Goal: Task Accomplishment & Management: Use online tool/utility

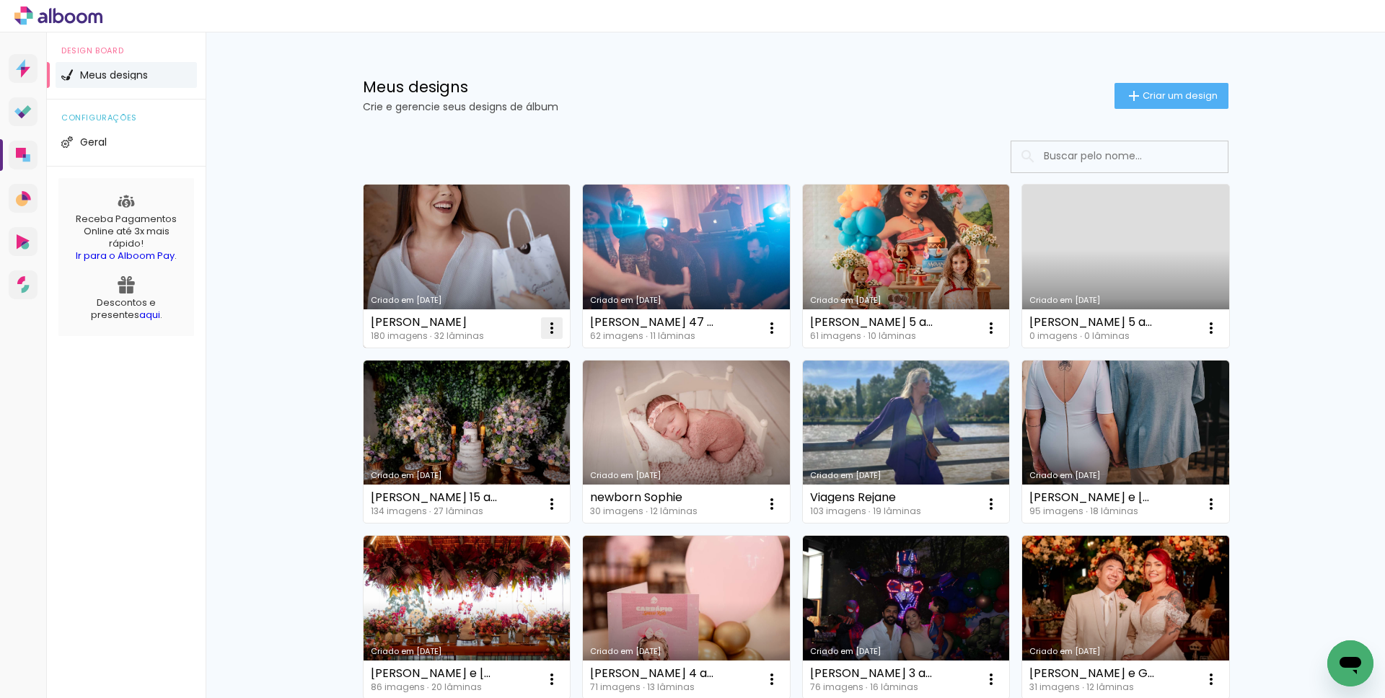
click at [549, 330] on iron-icon at bounding box center [551, 328] width 17 height 17
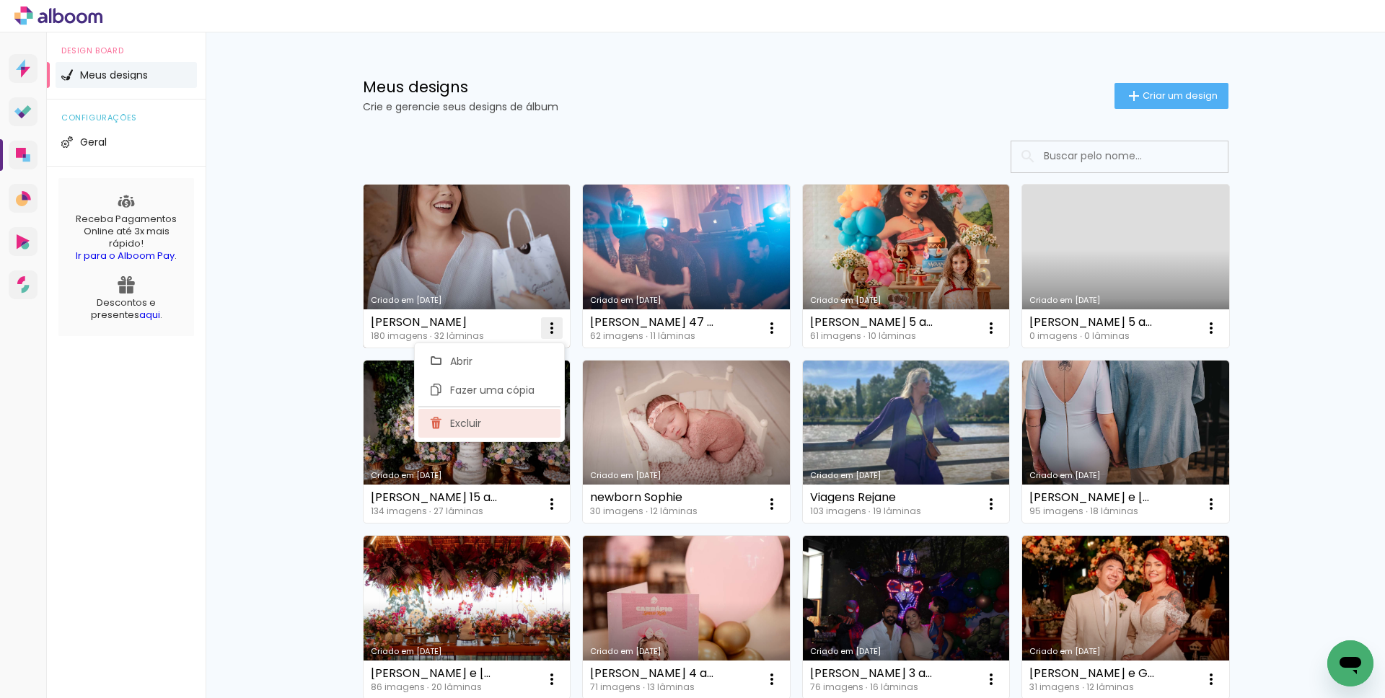
click at [467, 429] on span "Excluir" at bounding box center [465, 423] width 31 height 10
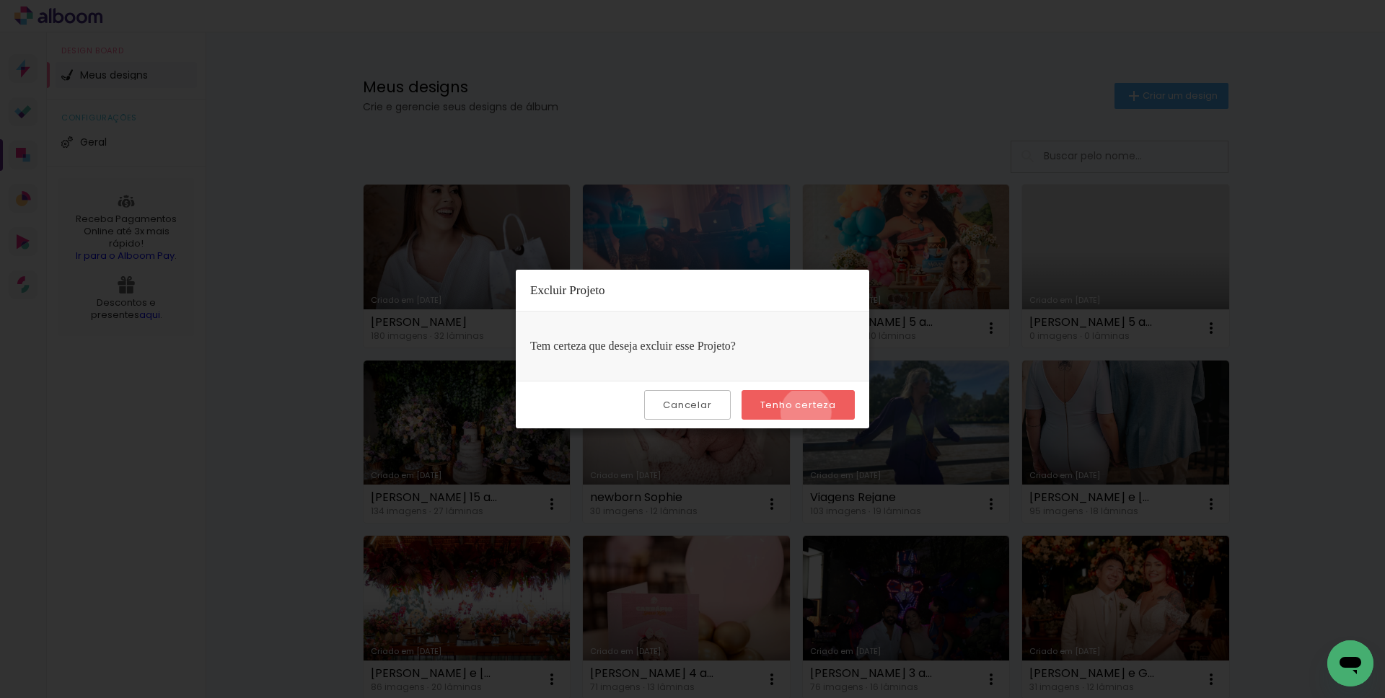
click at [808, 413] on paper-button "Tenho certeza" at bounding box center [798, 405] width 113 height 30
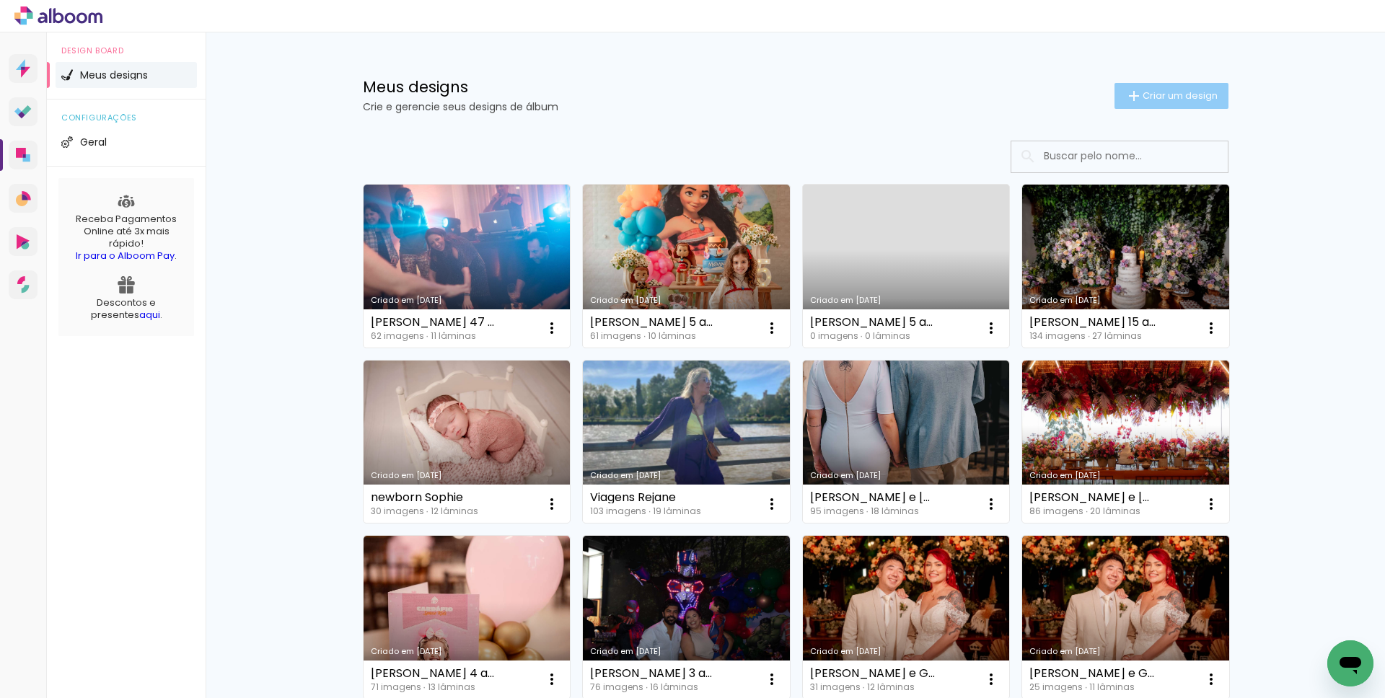
click at [1178, 102] on paper-button "Criar um design" at bounding box center [1172, 96] width 114 height 26
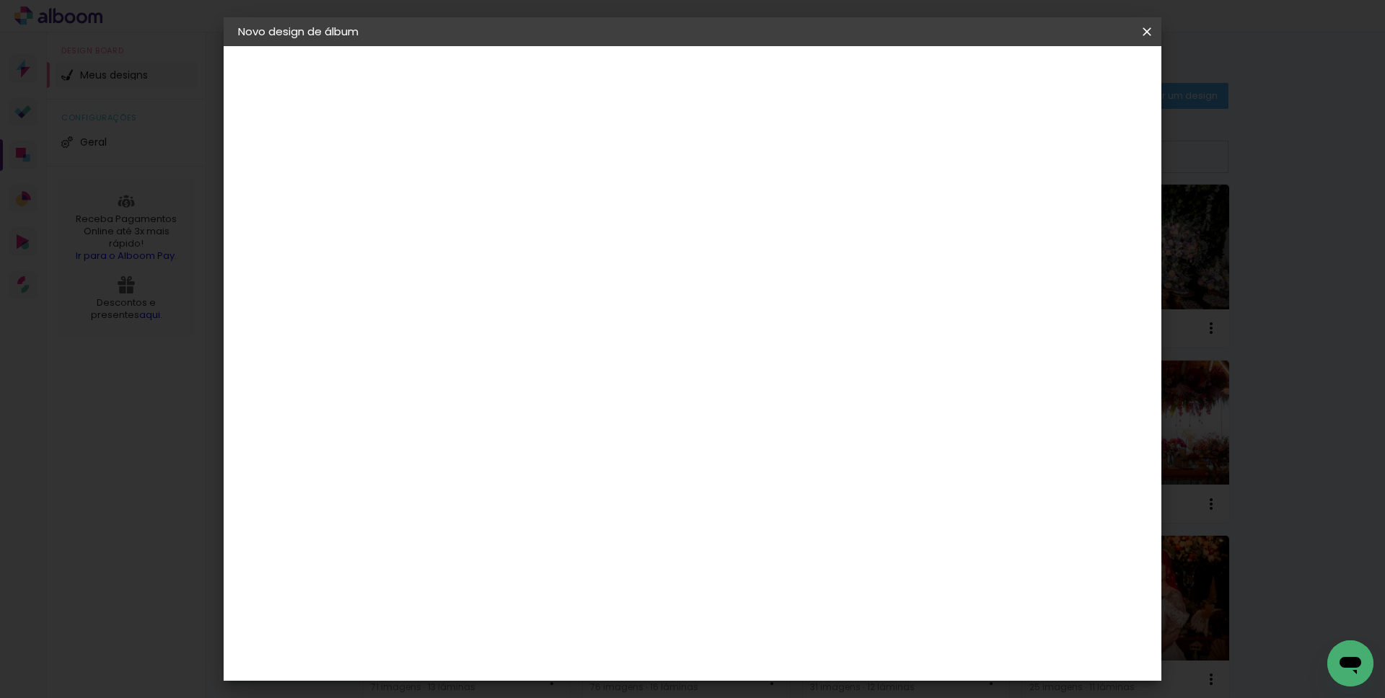
click at [474, 203] on input at bounding box center [474, 194] width 0 height 22
type input "[PERSON_NAME] e [PERSON_NAME]"
type paper-input "[PERSON_NAME] e [PERSON_NAME]"
click at [622, 66] on paper-button "Avançar" at bounding box center [586, 76] width 71 height 25
click at [0, 0] on slot "Tamanho Livre" at bounding box center [0, 0] width 0 height 0
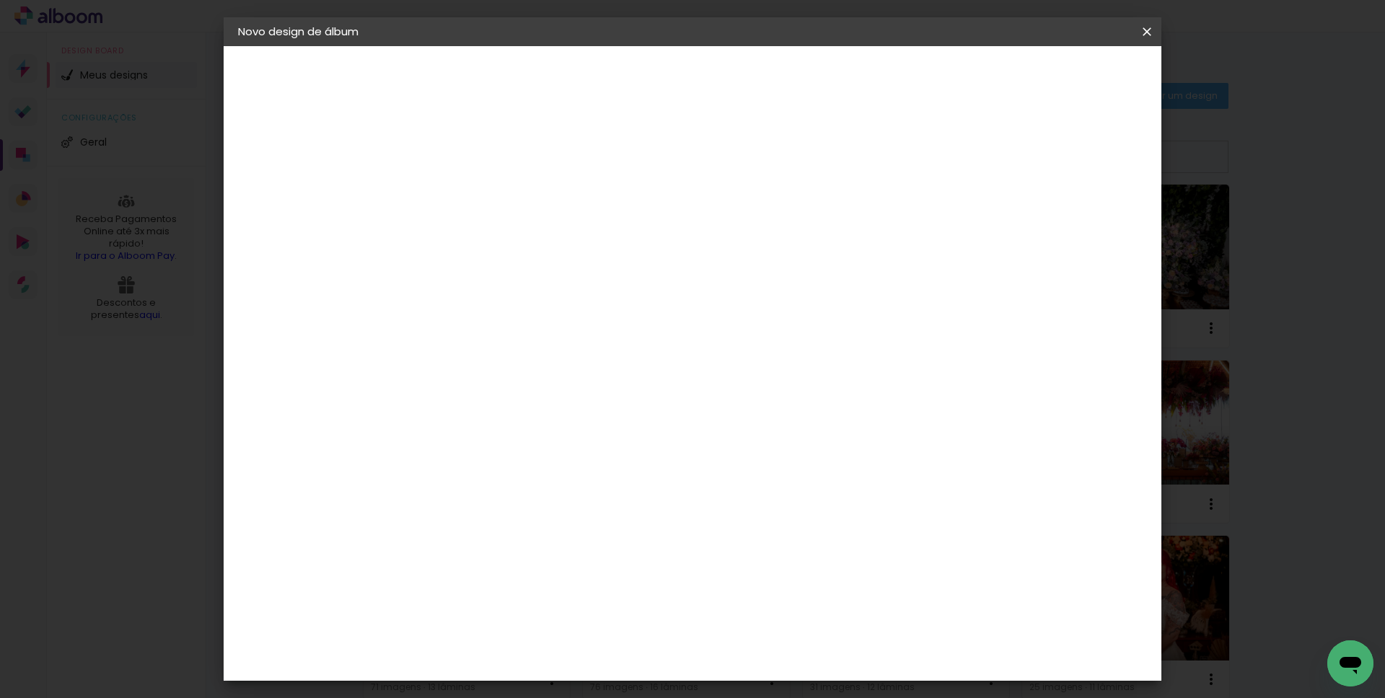
click at [0, 0] on slot "Avançar" at bounding box center [0, 0] width 0 height 0
type input "1"
type paper-input "1"
click at [483, 170] on input "1" at bounding box center [464, 166] width 50 height 18
click at [1057, 76] on span "Iniciar design" at bounding box center [1024, 76] width 66 height 10
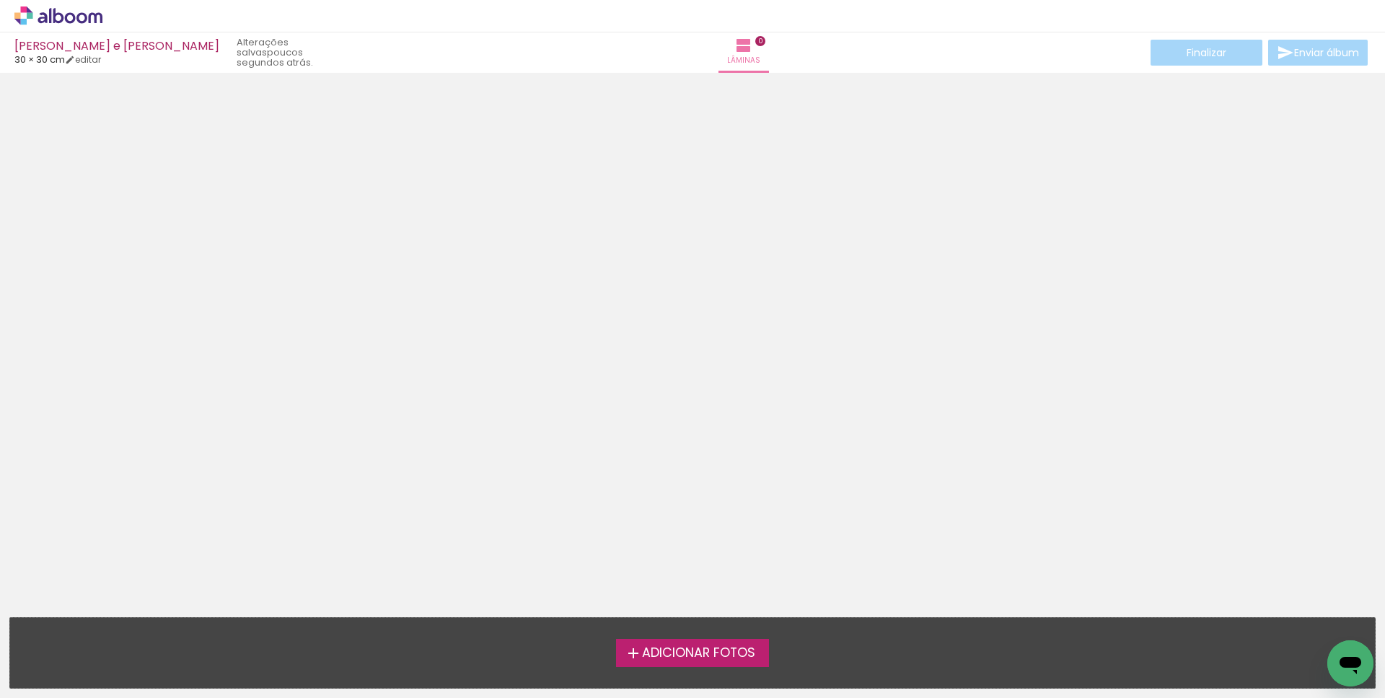
click at [703, 654] on span "Adicionar Fotos" at bounding box center [698, 653] width 113 height 13
click at [0, 0] on input "file" at bounding box center [0, 0] width 0 height 0
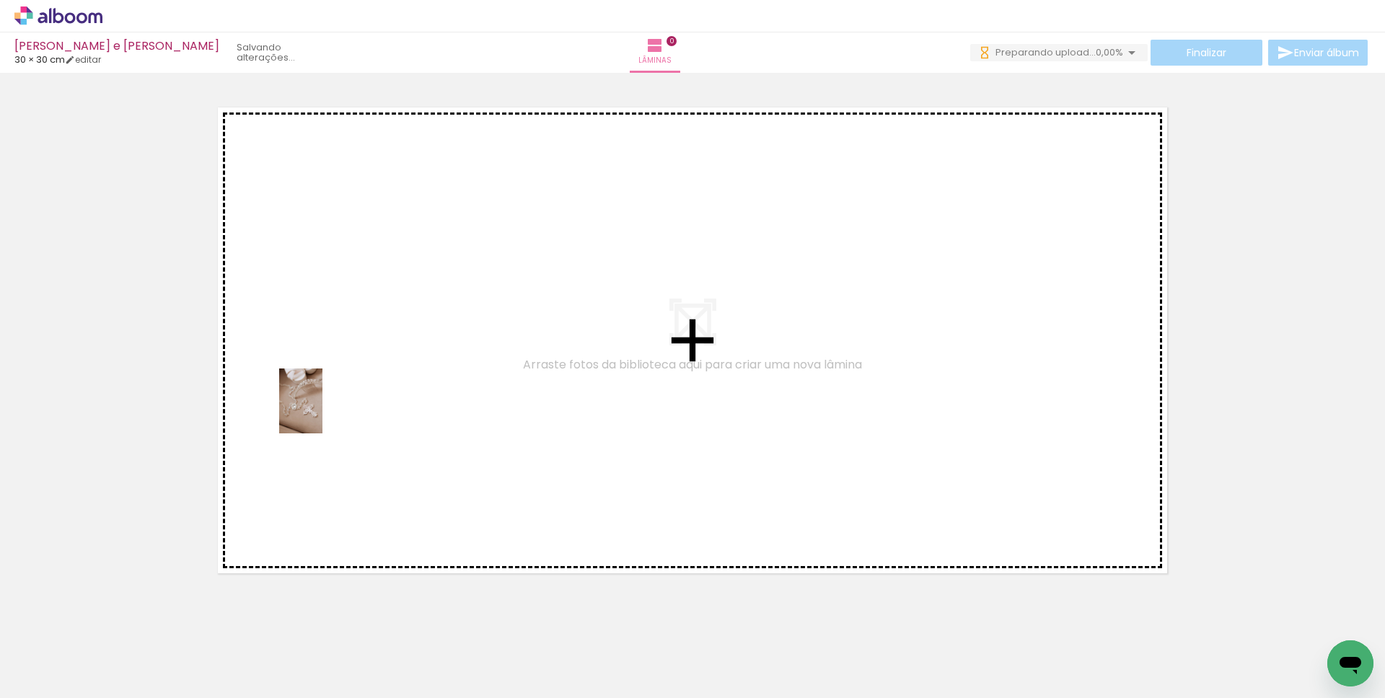
drag, startPoint x: 154, startPoint y: 646, endPoint x: 322, endPoint y: 405, distance: 294.4
click at [322, 405] on quentale-workspace at bounding box center [692, 349] width 1385 height 698
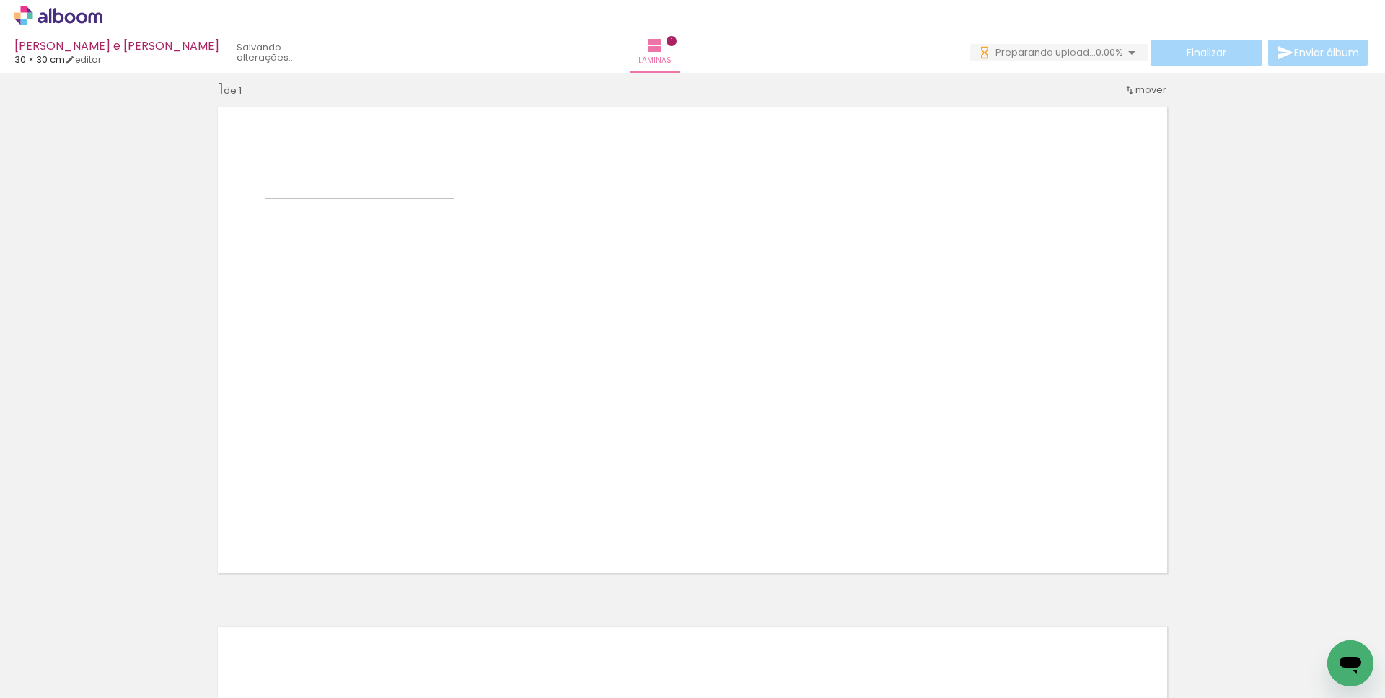
scroll to position [16, 0]
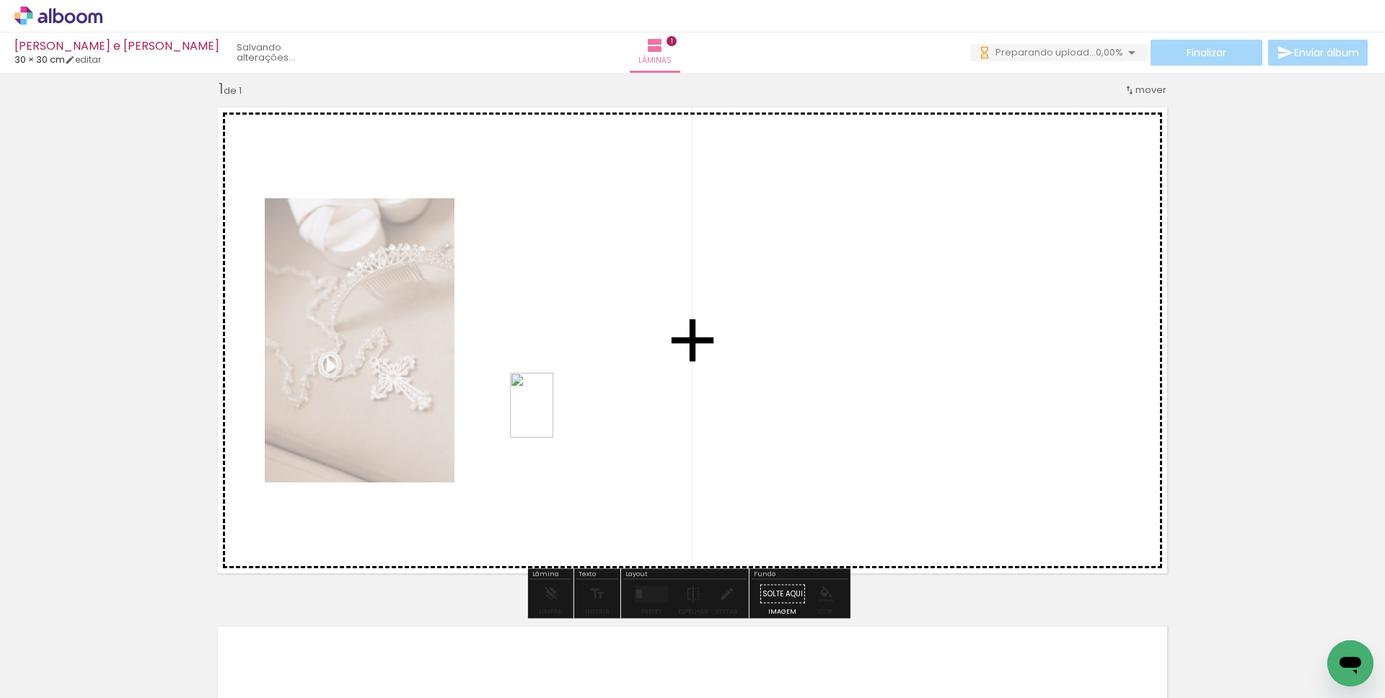
drag, startPoint x: 328, startPoint y: 610, endPoint x: 553, endPoint y: 416, distance: 297.3
click at [553, 416] on quentale-workspace at bounding box center [692, 349] width 1385 height 698
drag, startPoint x: 340, startPoint y: 621, endPoint x: 785, endPoint y: 379, distance: 506.5
click at [785, 379] on quentale-workspace at bounding box center [692, 349] width 1385 height 698
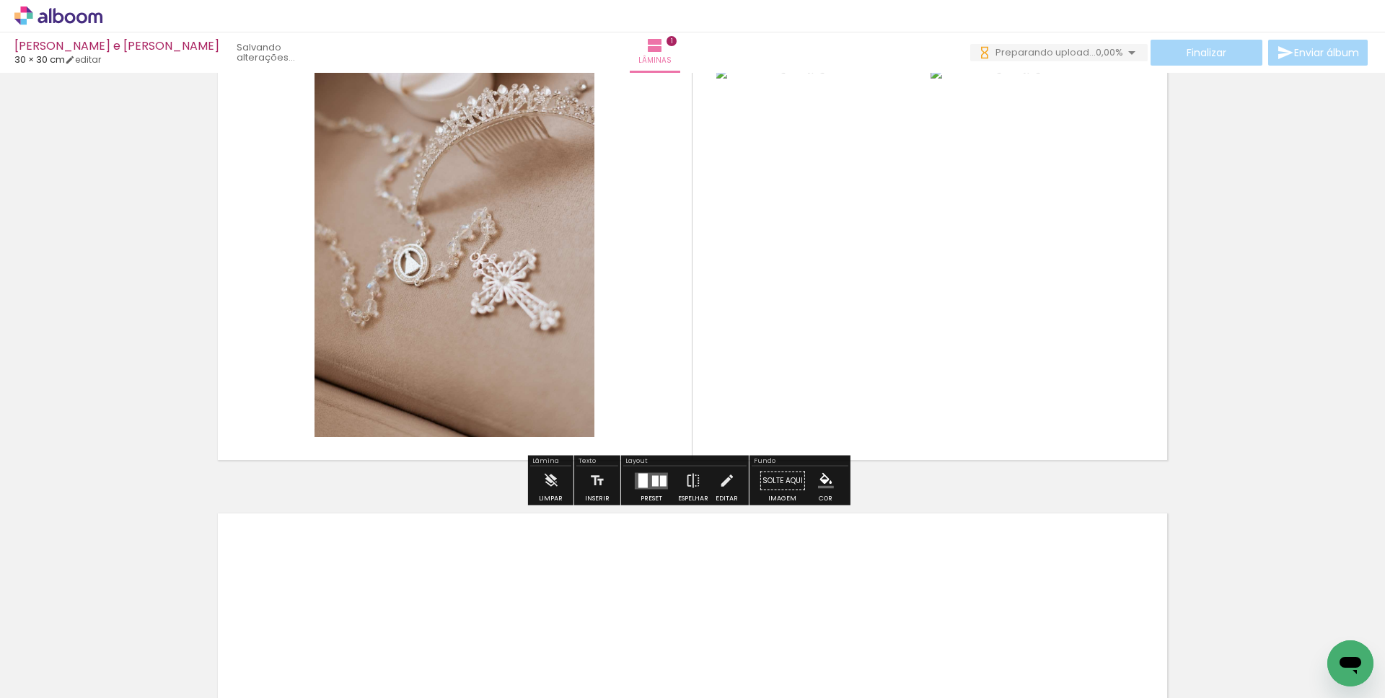
scroll to position [137, 0]
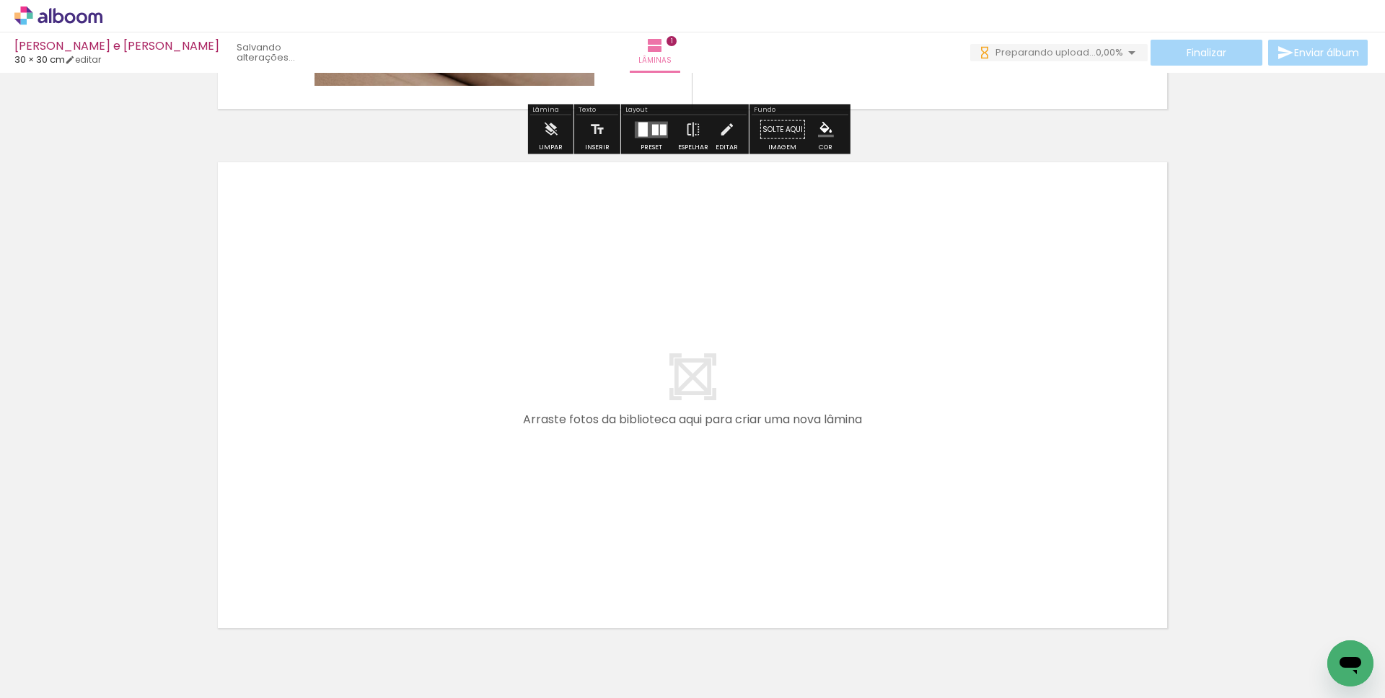
drag, startPoint x: 396, startPoint y: 643, endPoint x: 374, endPoint y: 448, distance: 196.0
click at [374, 448] on quentale-workspace at bounding box center [692, 349] width 1385 height 698
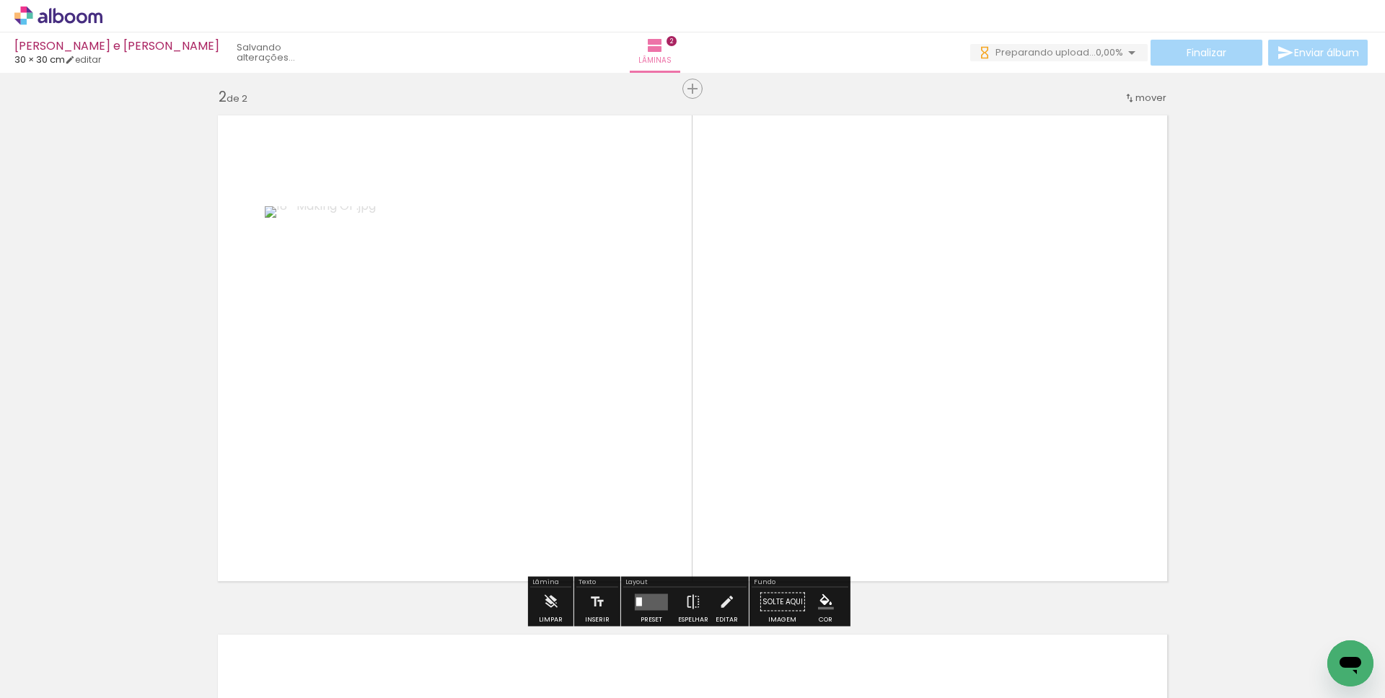
scroll to position [535, 0]
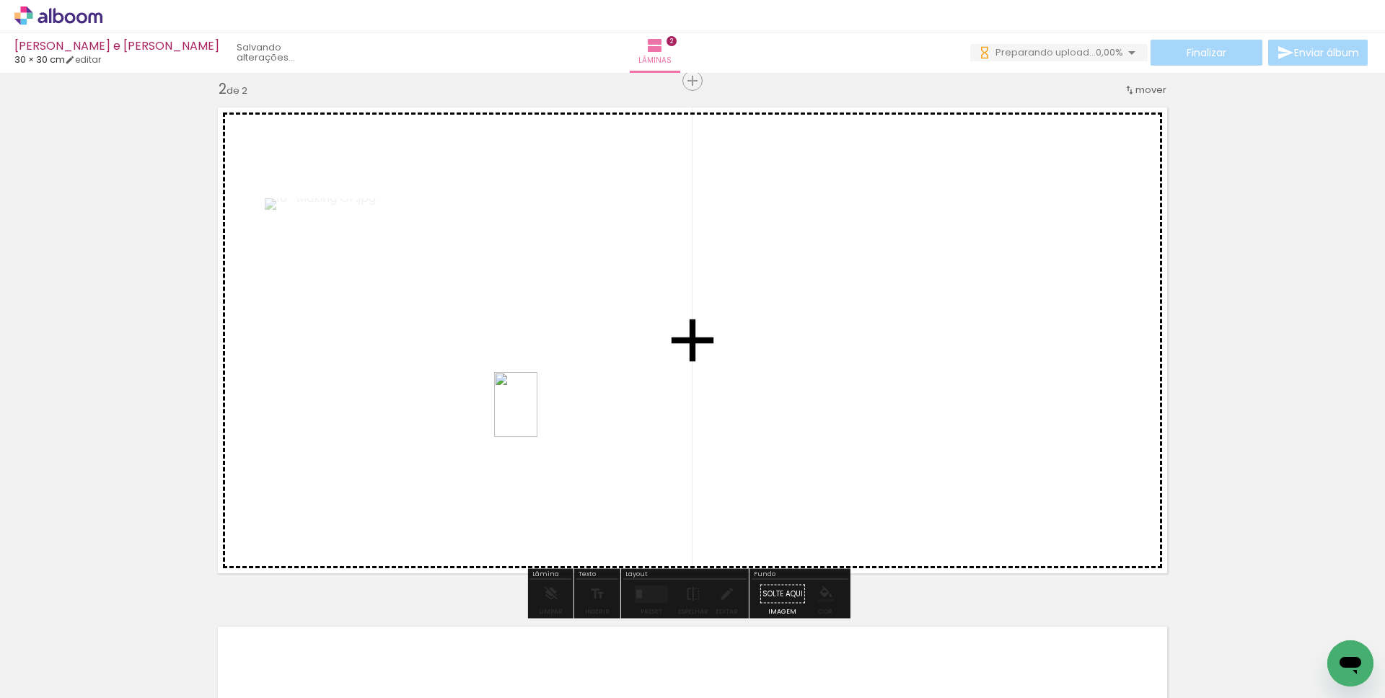
drag, startPoint x: 488, startPoint y: 625, endPoint x: 537, endPoint y: 416, distance: 215.7
click at [537, 416] on quentale-workspace at bounding box center [692, 349] width 1385 height 698
drag, startPoint x: 641, startPoint y: 485, endPoint x: 704, endPoint y: 405, distance: 102.8
click at [704, 405] on quentale-workspace at bounding box center [692, 349] width 1385 height 698
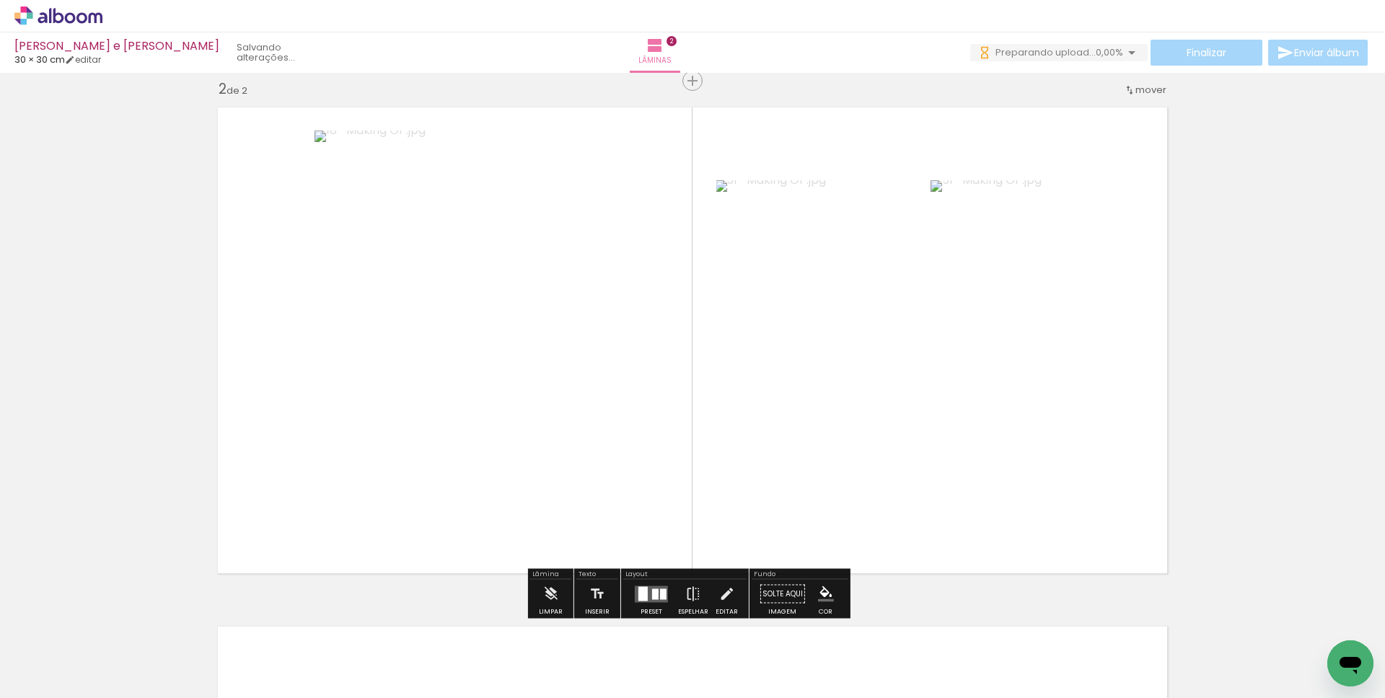
scroll to position [538, 0]
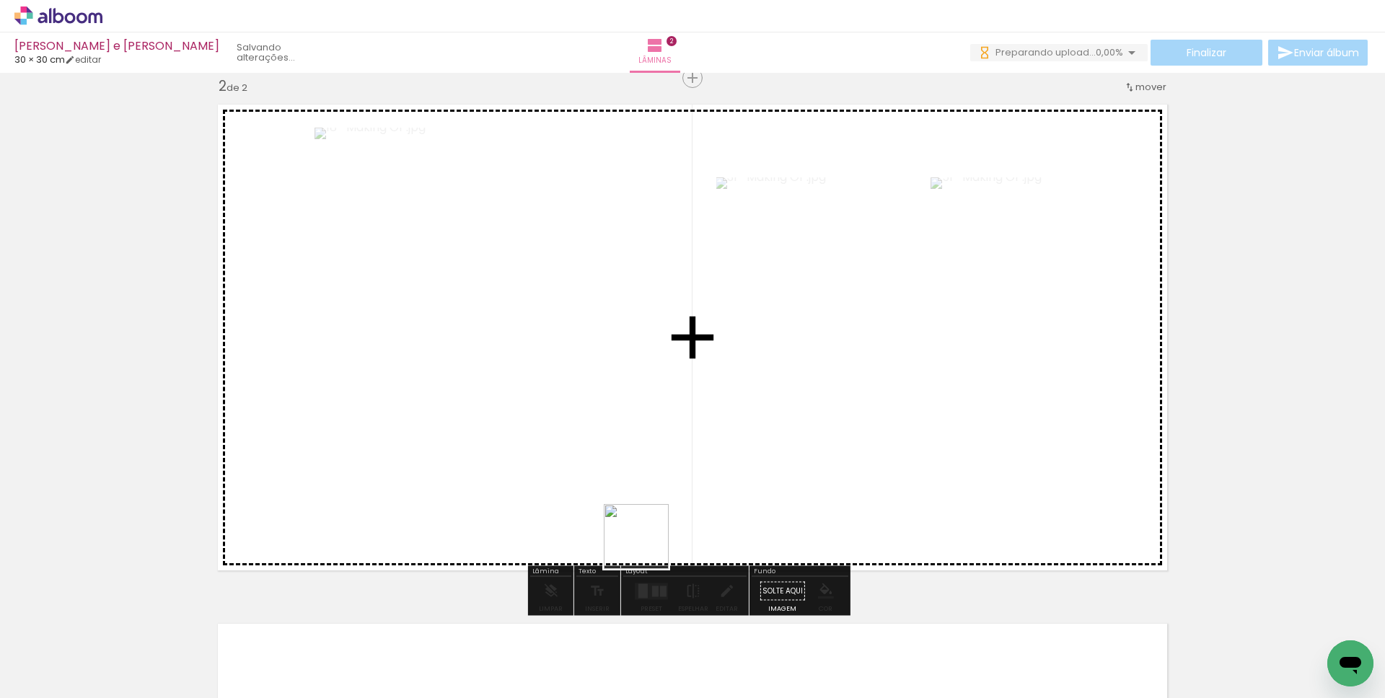
drag, startPoint x: 634, startPoint y: 613, endPoint x: 651, endPoint y: 438, distance: 176.1
click at [651, 438] on quentale-workspace at bounding box center [692, 349] width 1385 height 698
drag, startPoint x: 718, startPoint y: 638, endPoint x: 805, endPoint y: 467, distance: 192.6
click at [805, 467] on quentale-workspace at bounding box center [692, 349] width 1385 height 698
drag, startPoint x: 1035, startPoint y: 395, endPoint x: 1117, endPoint y: 344, distance: 96.5
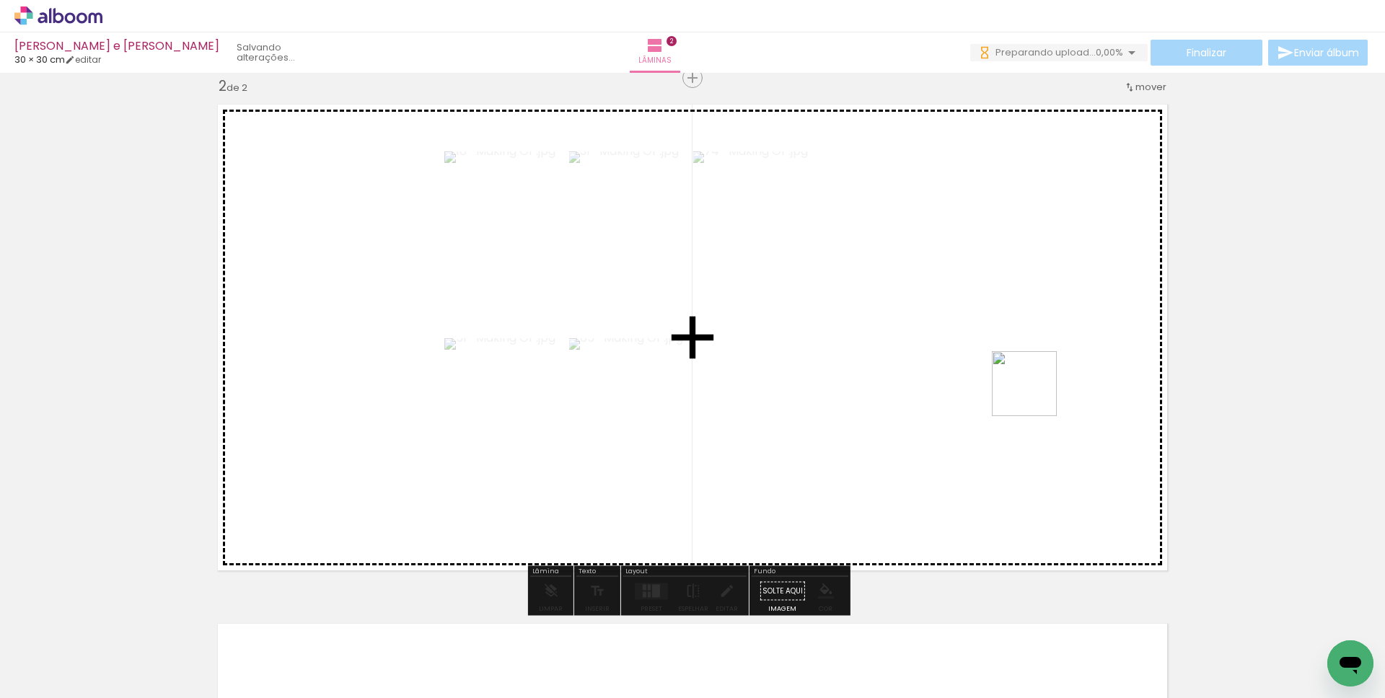
click at [1117, 344] on quentale-workspace at bounding box center [692, 349] width 1385 height 698
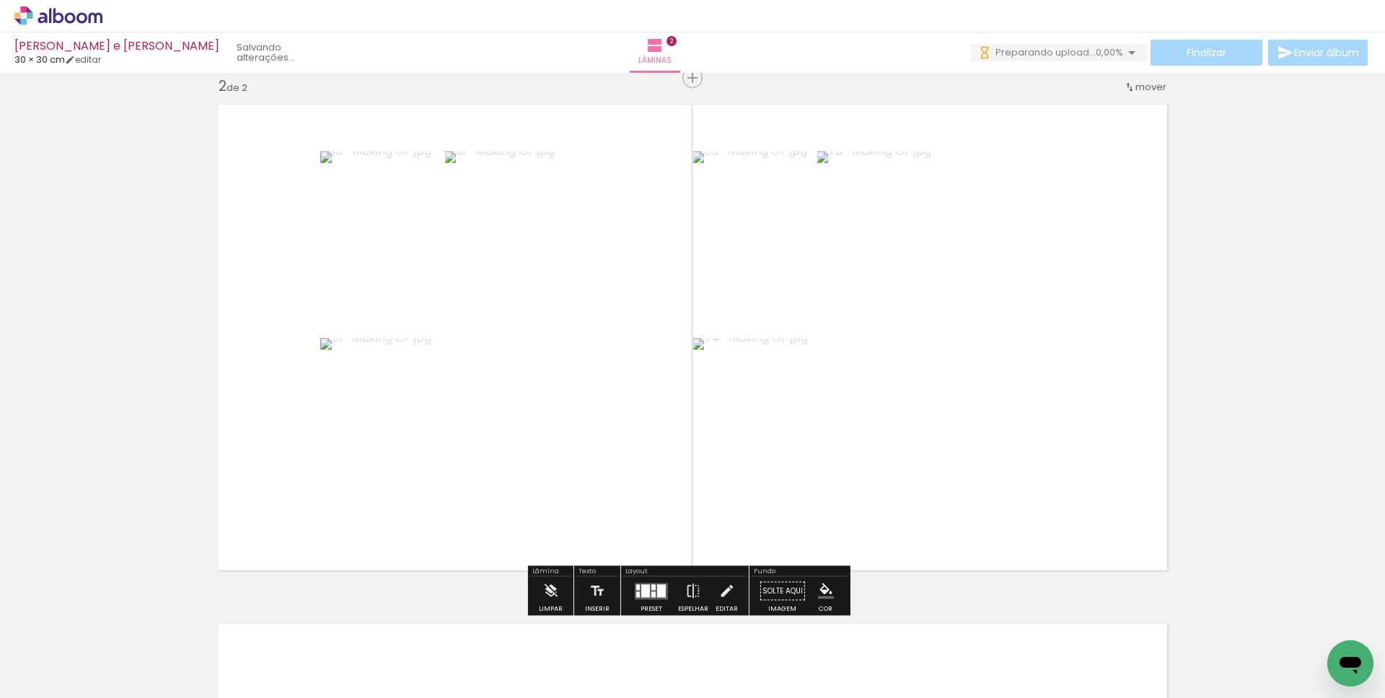
scroll to position [541, 0]
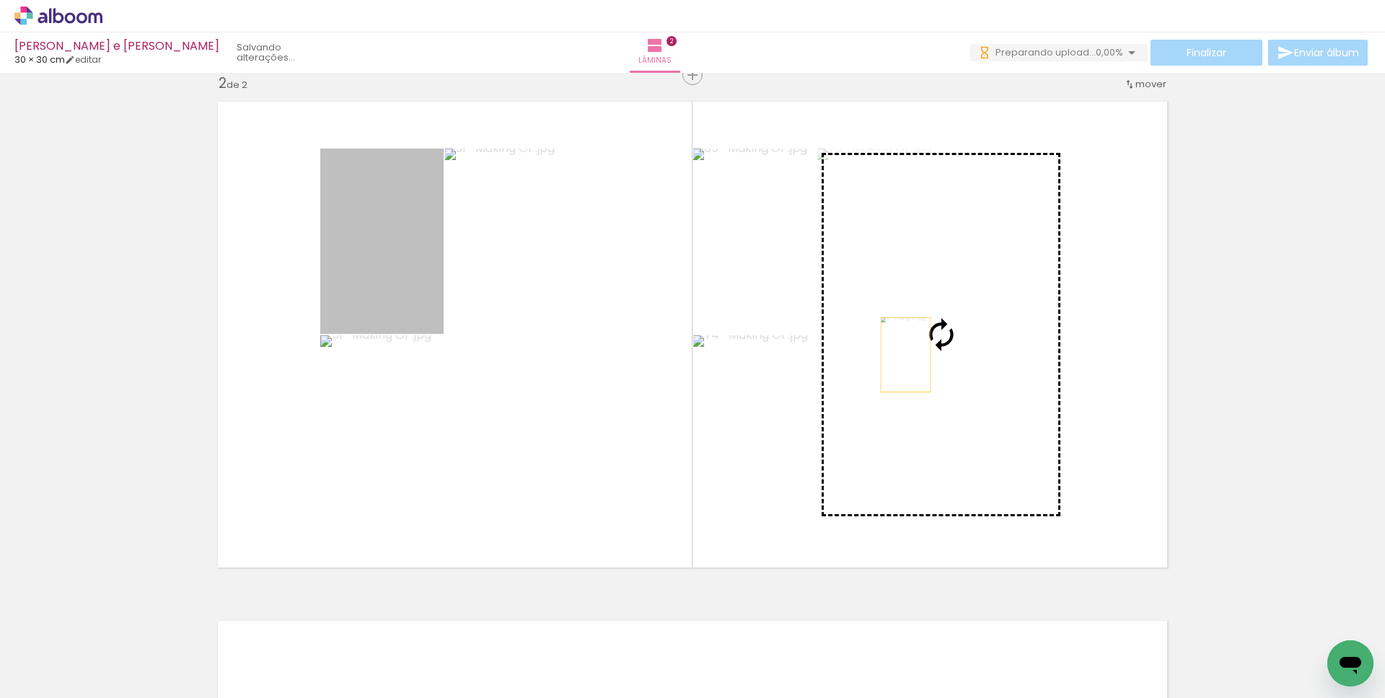
drag, startPoint x: 381, startPoint y: 272, endPoint x: 900, endPoint y: 355, distance: 526.0
click at [0, 0] on slot at bounding box center [0, 0] width 0 height 0
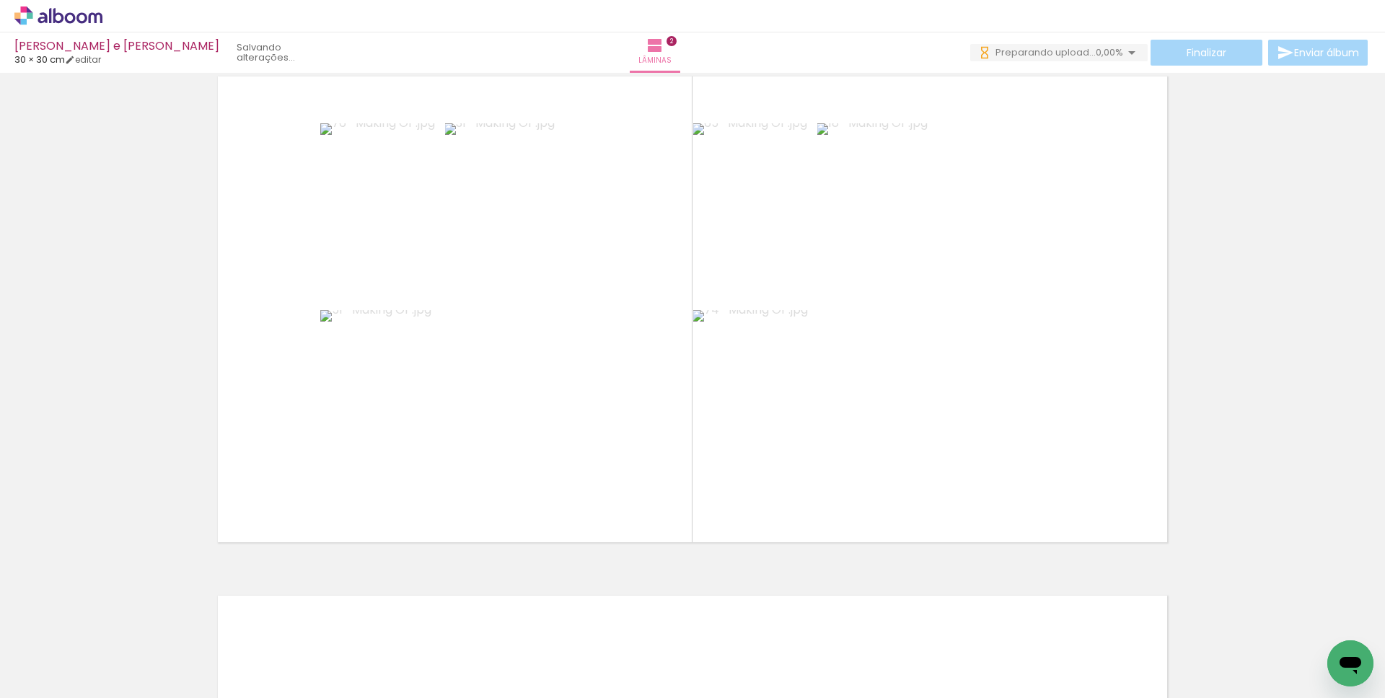
scroll to position [1079, 0]
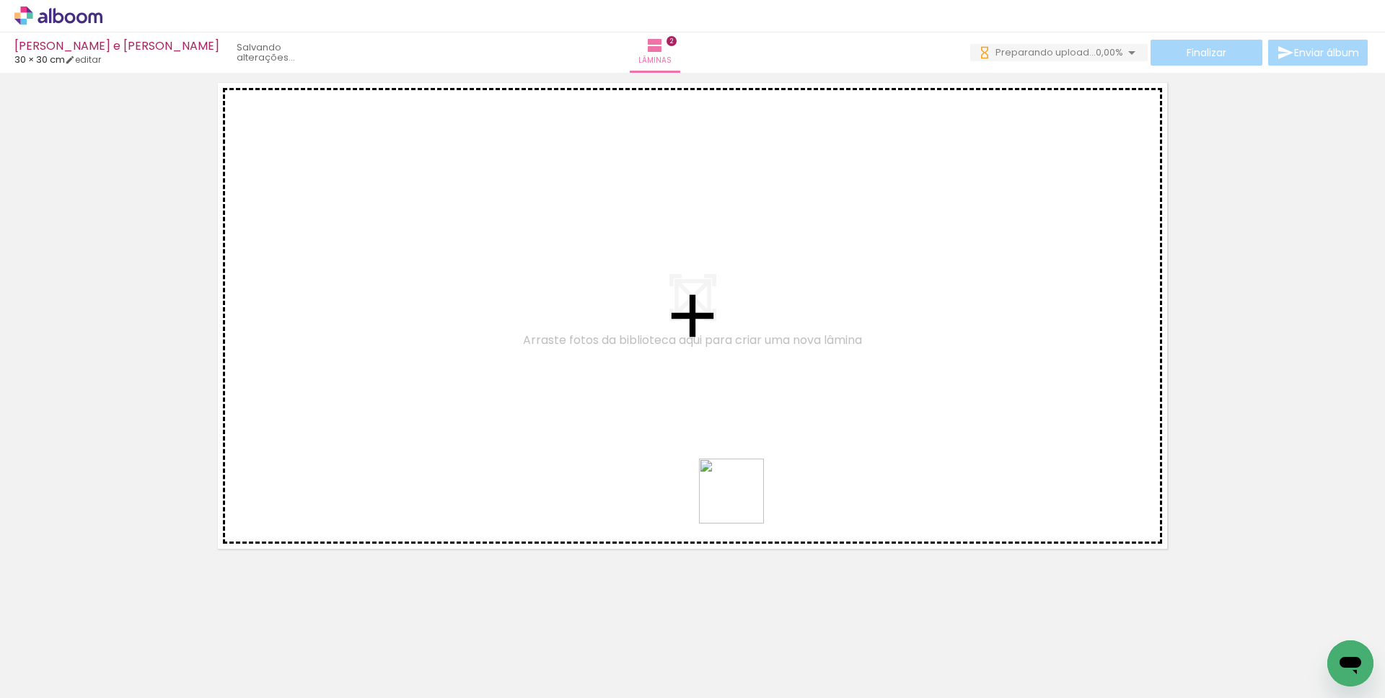
drag, startPoint x: 862, startPoint y: 623, endPoint x: 760, endPoint y: 480, distance: 176.4
click at [643, 384] on quentale-workspace at bounding box center [692, 349] width 1385 height 698
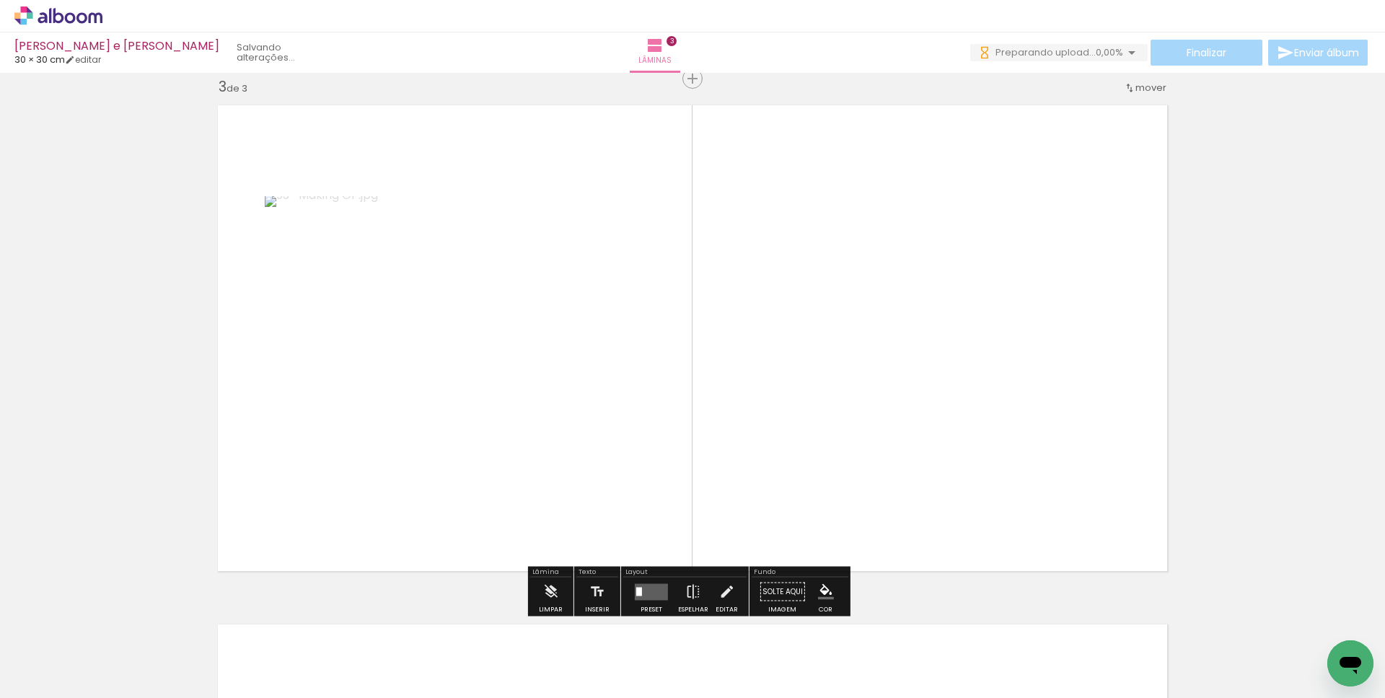
scroll to position [1055, 0]
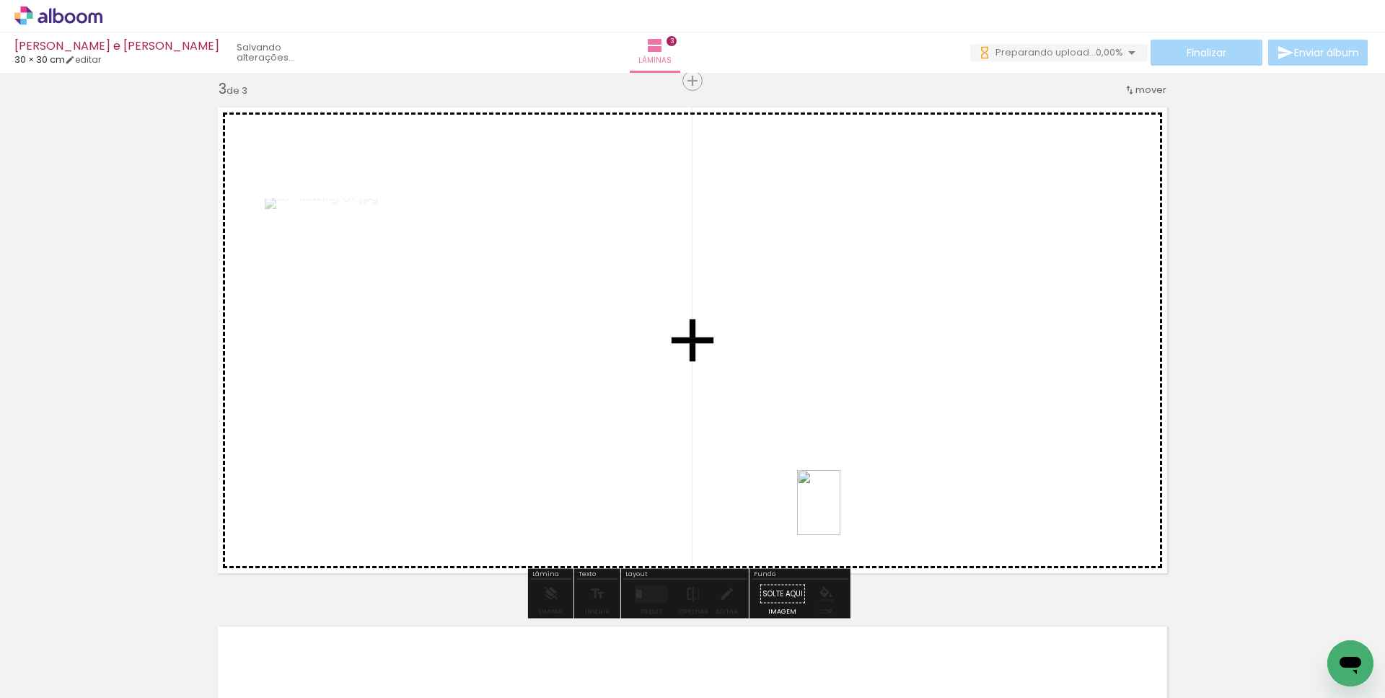
drag, startPoint x: 985, startPoint y: 638, endPoint x: 759, endPoint y: 424, distance: 310.8
click at [759, 424] on quentale-workspace at bounding box center [692, 349] width 1385 height 698
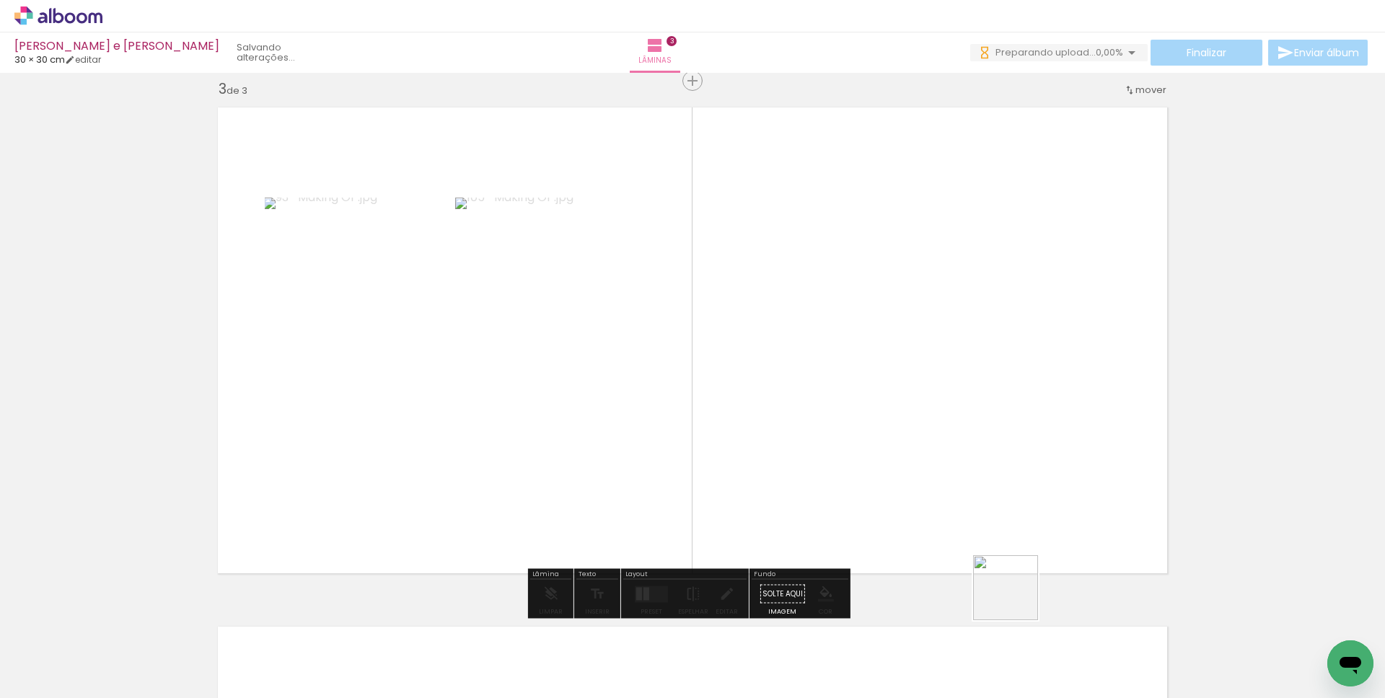
drag, startPoint x: 1029, startPoint y: 628, endPoint x: 972, endPoint y: 507, distance: 133.3
click at [860, 390] on quentale-workspace at bounding box center [692, 349] width 1385 height 698
drag, startPoint x: 1120, startPoint y: 627, endPoint x: 900, endPoint y: 502, distance: 253.0
click at [887, 492] on quentale-workspace at bounding box center [692, 349] width 1385 height 698
drag, startPoint x: 1203, startPoint y: 652, endPoint x: 957, endPoint y: 444, distance: 322.0
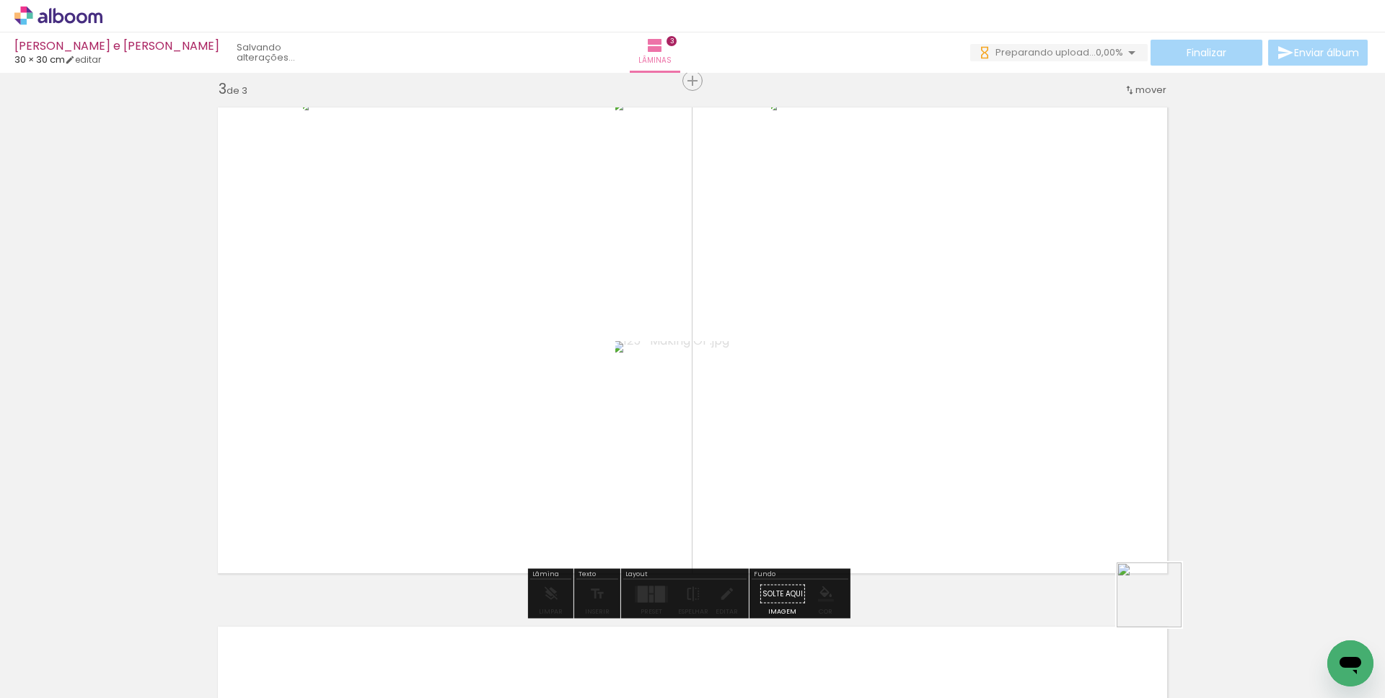
click at [958, 440] on quentale-workspace at bounding box center [692, 349] width 1385 height 698
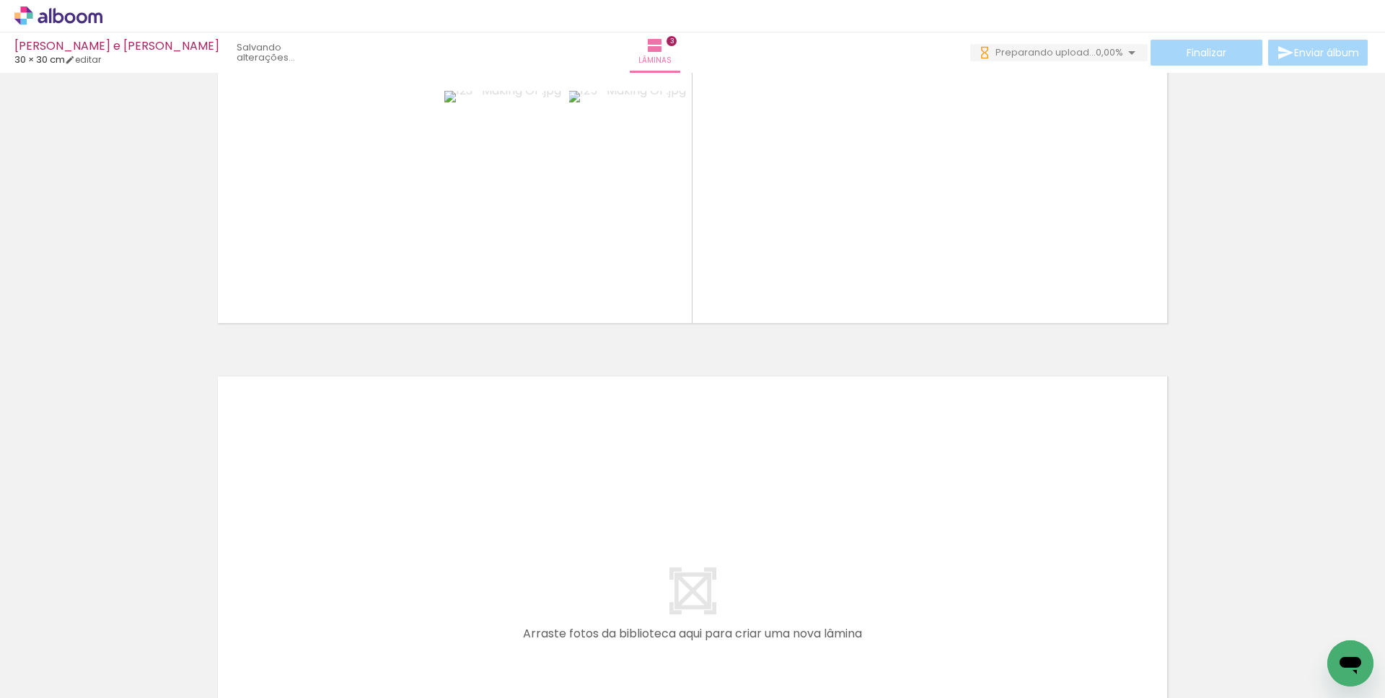
scroll to position [0, 838]
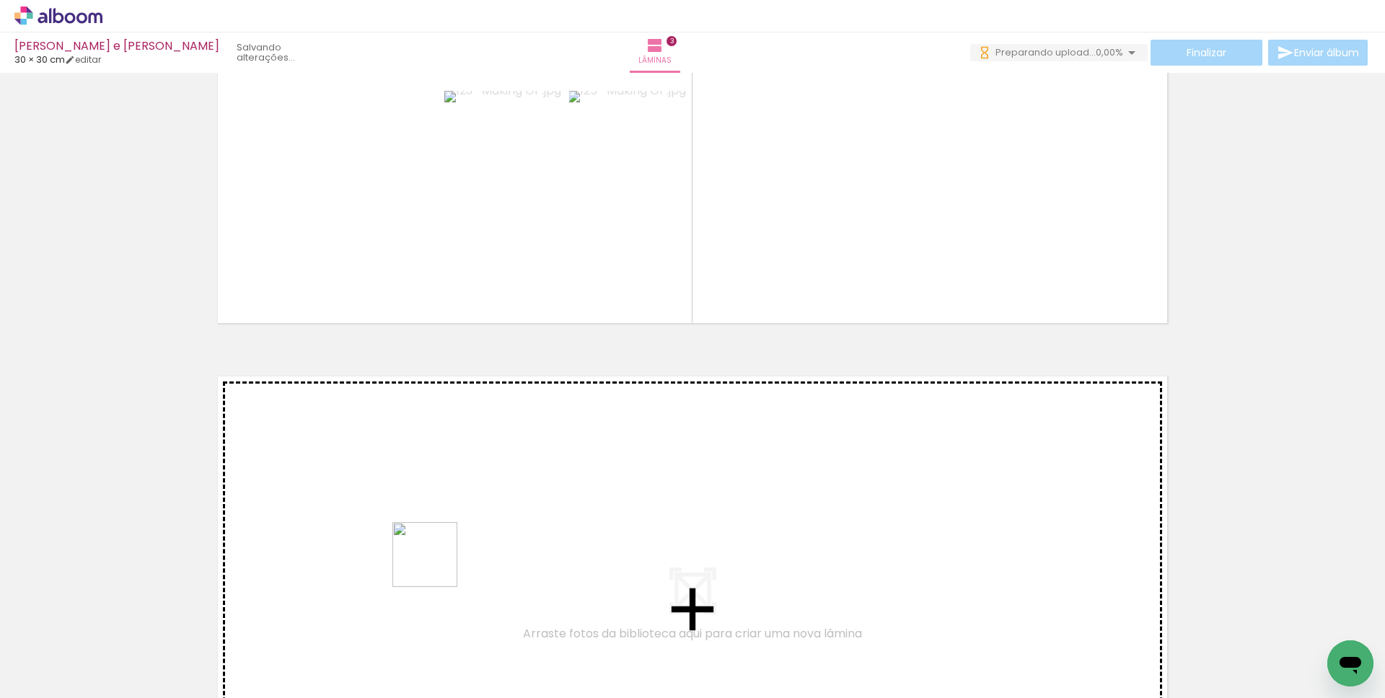
drag, startPoint x: 436, startPoint y: 623, endPoint x: 436, endPoint y: 465, distance: 158.7
click at [436, 465] on quentale-workspace at bounding box center [692, 349] width 1385 height 698
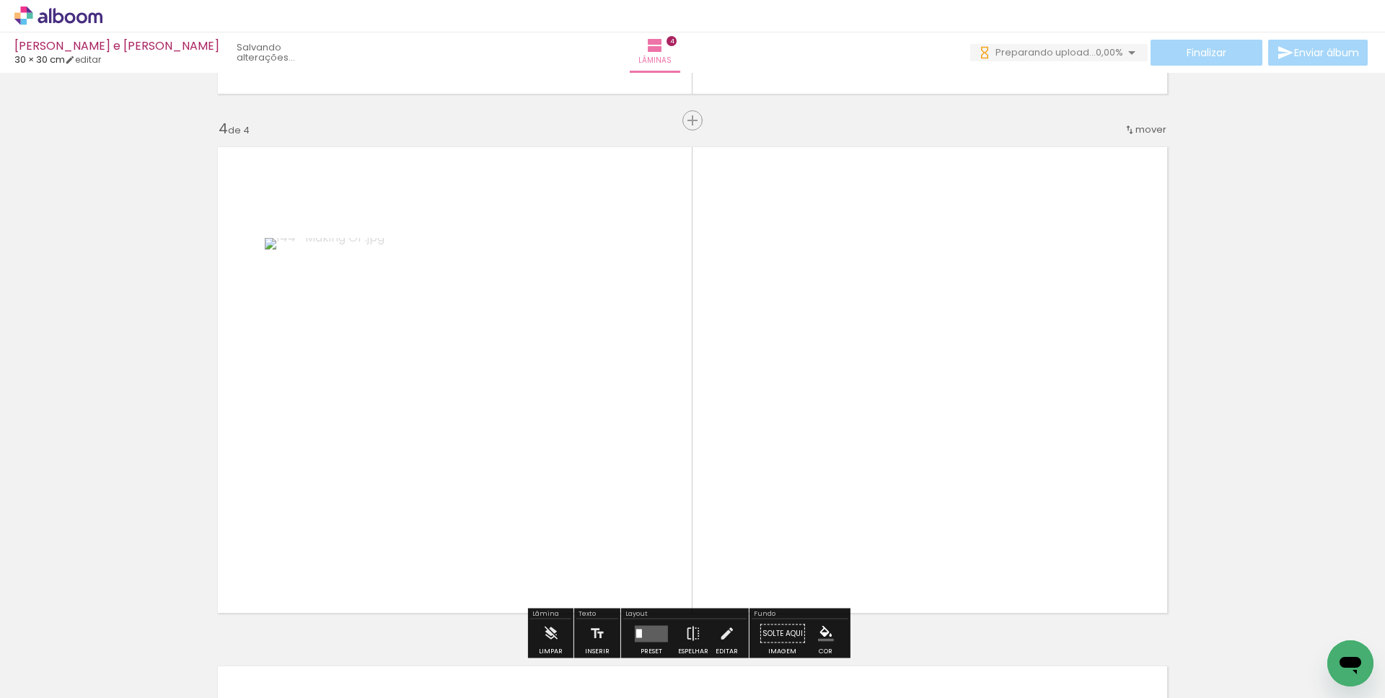
scroll to position [1574, 0]
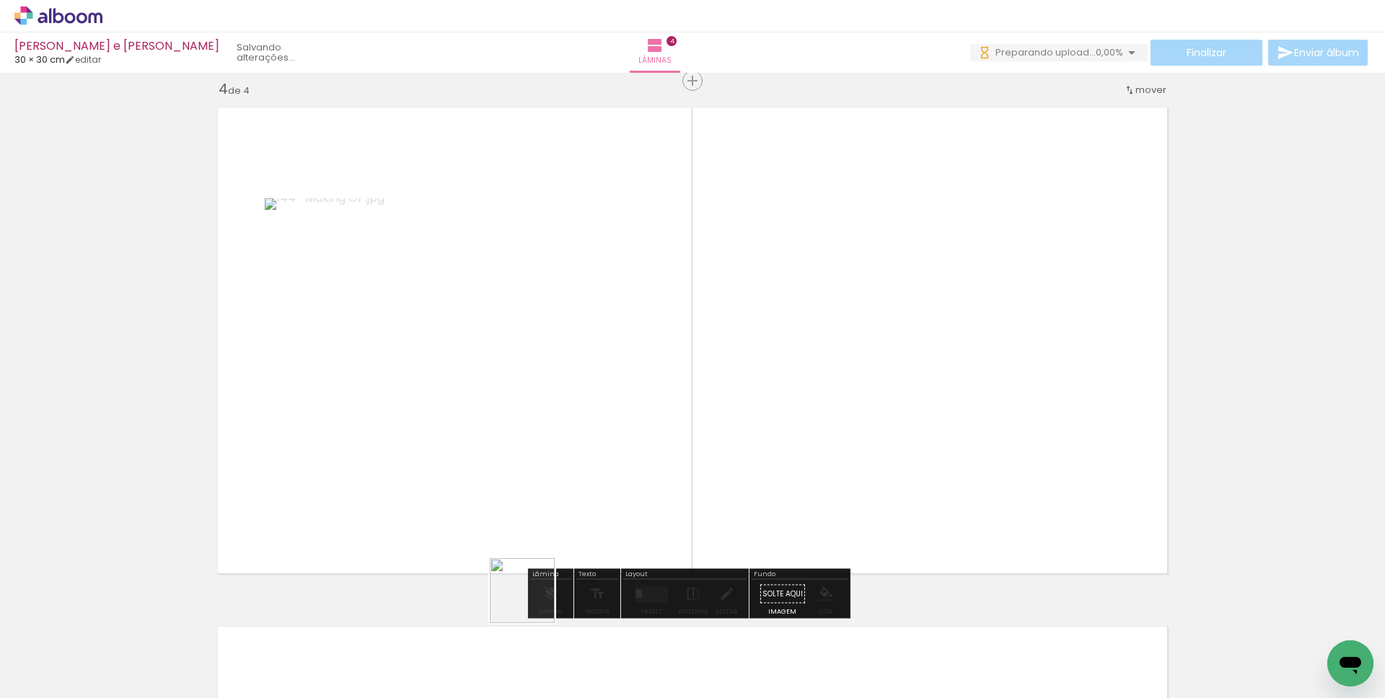
drag, startPoint x: 527, startPoint y: 634, endPoint x: 568, endPoint y: 358, distance: 279.2
click at [568, 358] on quentale-workspace at bounding box center [692, 349] width 1385 height 698
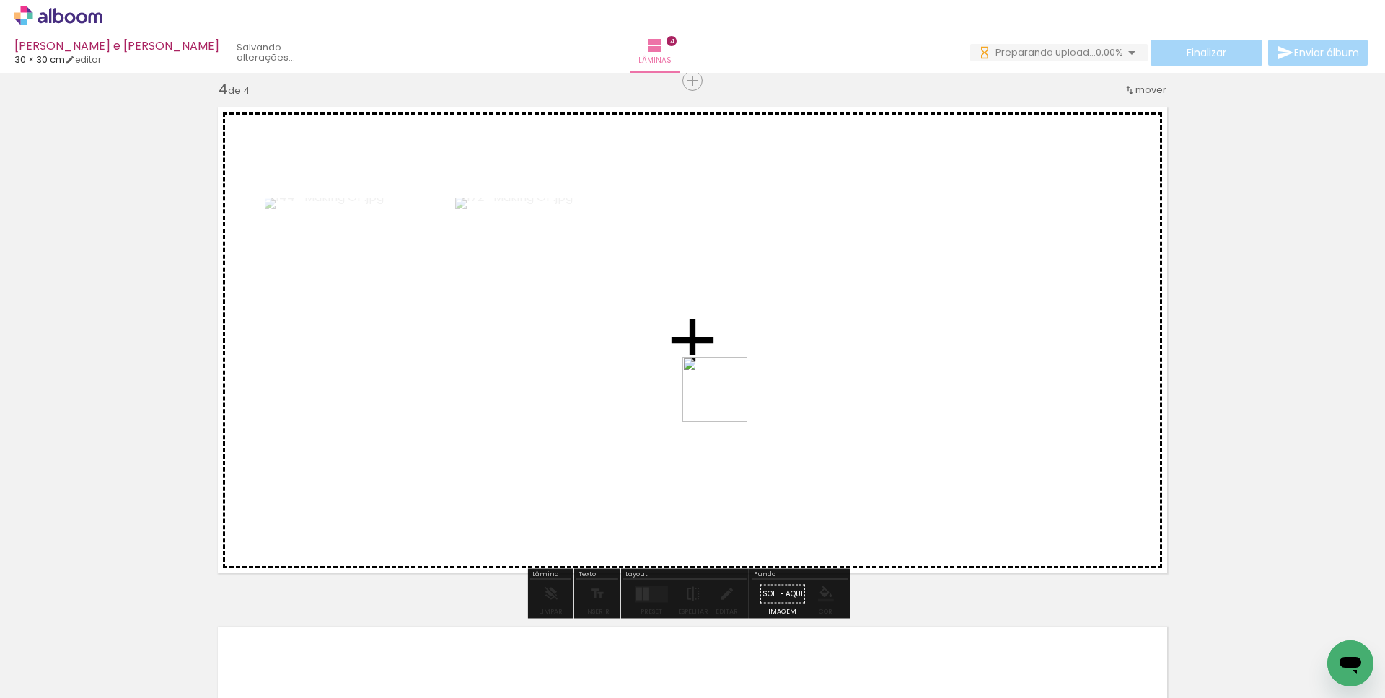
drag, startPoint x: 597, startPoint y: 627, endPoint x: 693, endPoint y: 567, distance: 113.7
click at [728, 392] on quentale-workspace at bounding box center [692, 349] width 1385 height 698
drag, startPoint x: 690, startPoint y: 630, endPoint x: 715, endPoint y: 411, distance: 220.0
click at [715, 411] on quentale-workspace at bounding box center [692, 349] width 1385 height 698
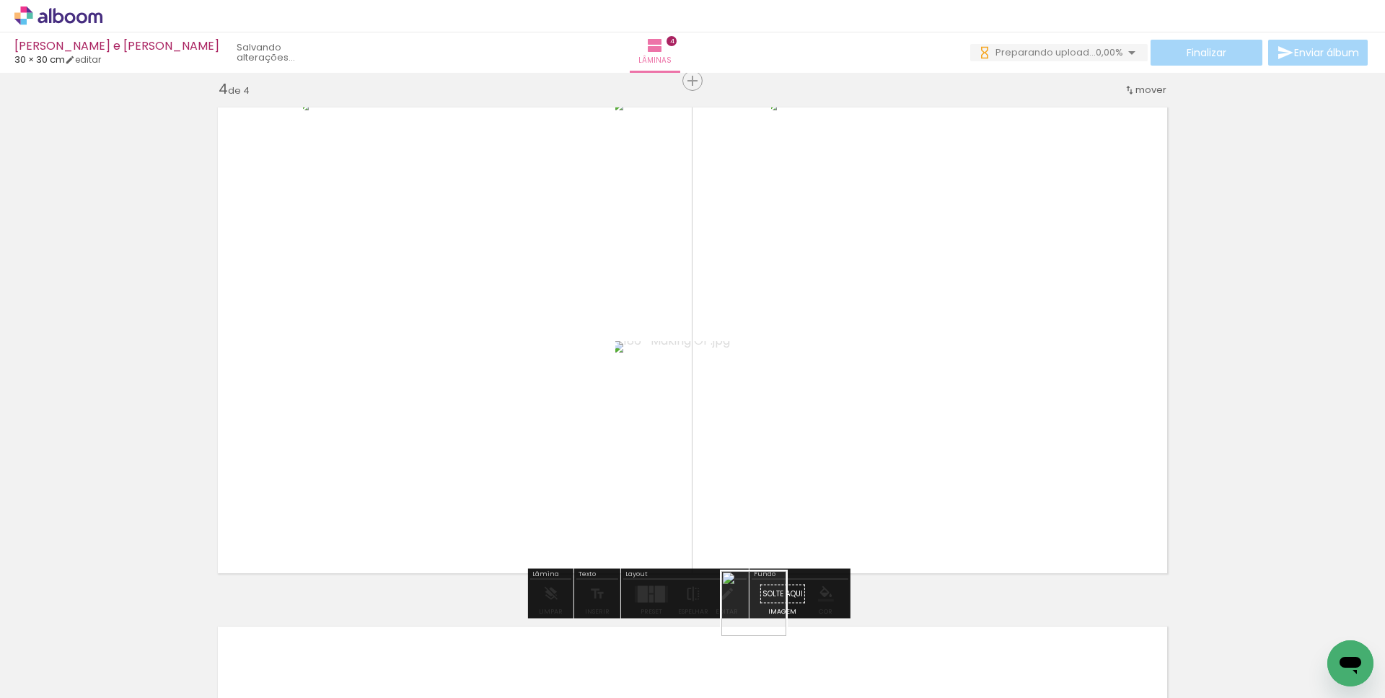
drag, startPoint x: 758, startPoint y: 635, endPoint x: 809, endPoint y: 560, distance: 90.8
click at [762, 435] on quentale-workspace at bounding box center [692, 349] width 1385 height 698
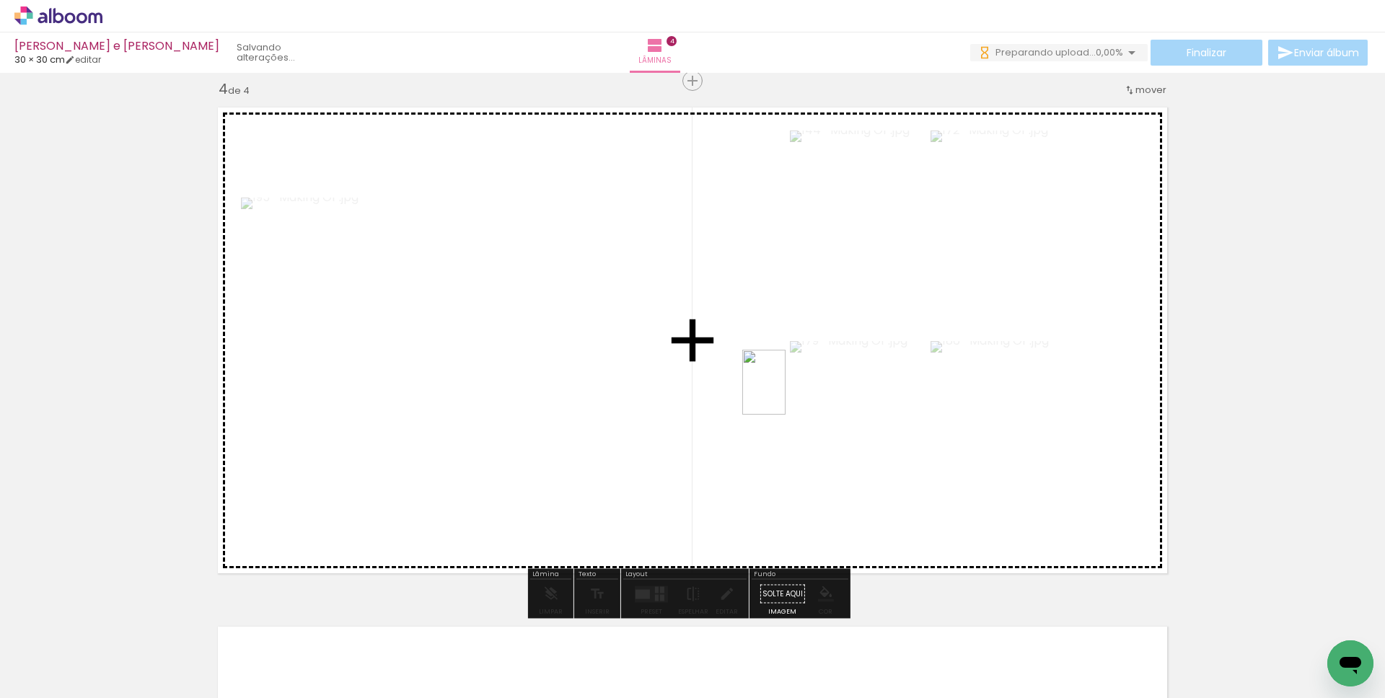
drag, startPoint x: 797, startPoint y: 407, endPoint x: 787, endPoint y: 400, distance: 12.0
click at [785, 393] on quentale-workspace at bounding box center [692, 349] width 1385 height 698
drag, startPoint x: 944, startPoint y: 620, endPoint x: 1028, endPoint y: 413, distance: 224.2
click at [1028, 413] on quentale-workspace at bounding box center [692, 349] width 1385 height 698
drag, startPoint x: 1175, startPoint y: 612, endPoint x: 1094, endPoint y: 465, distance: 167.9
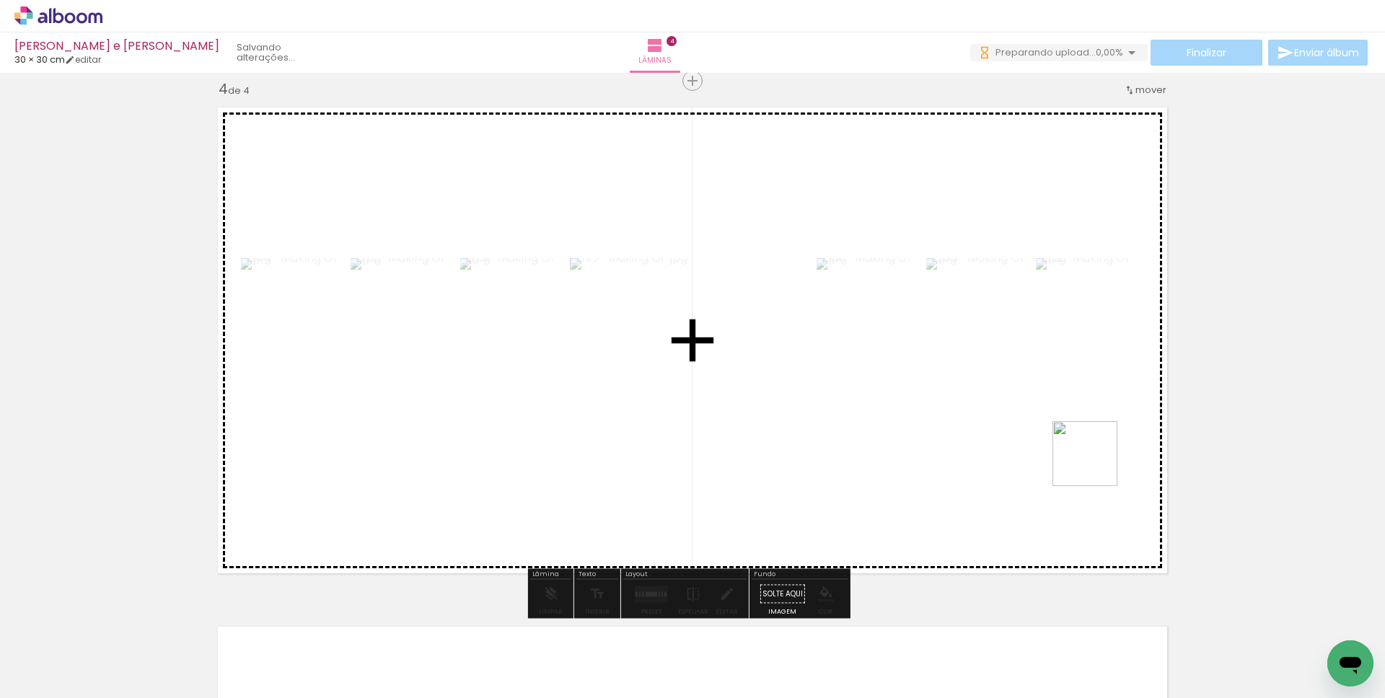
click at [1094, 465] on quentale-workspace at bounding box center [692, 349] width 1385 height 698
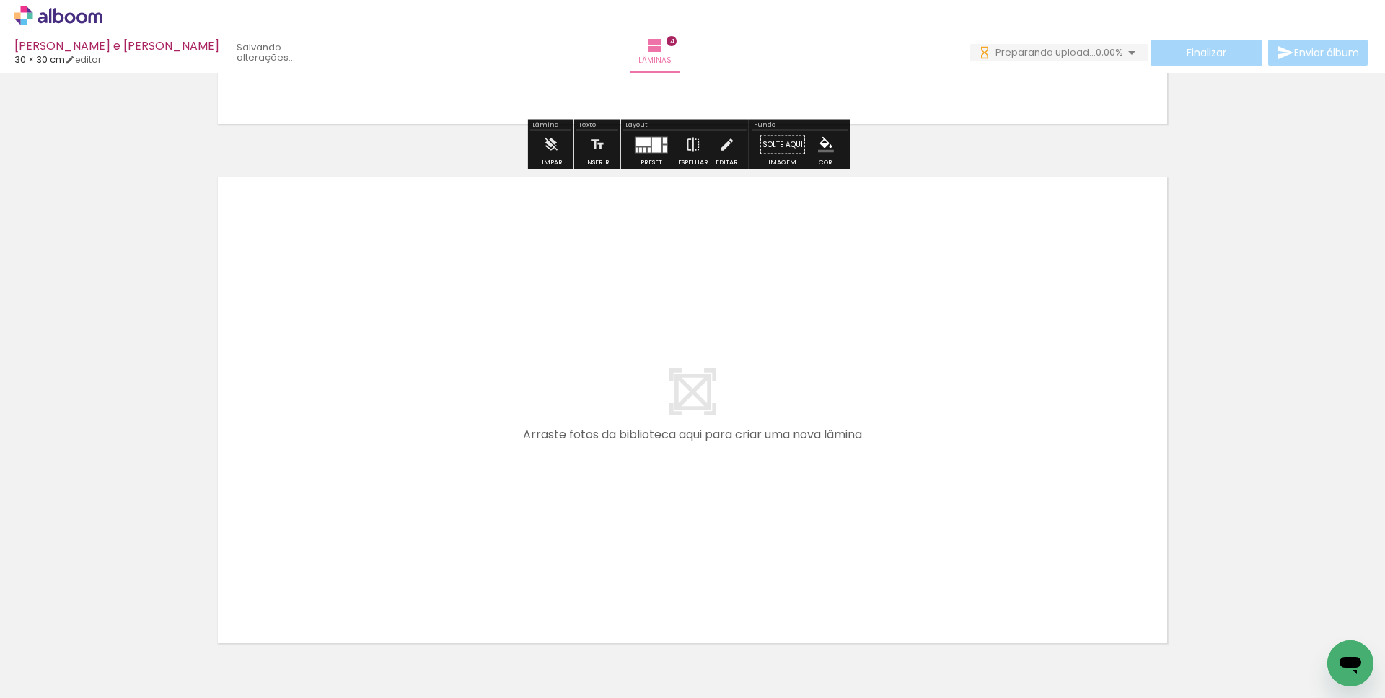
scroll to position [2027, 0]
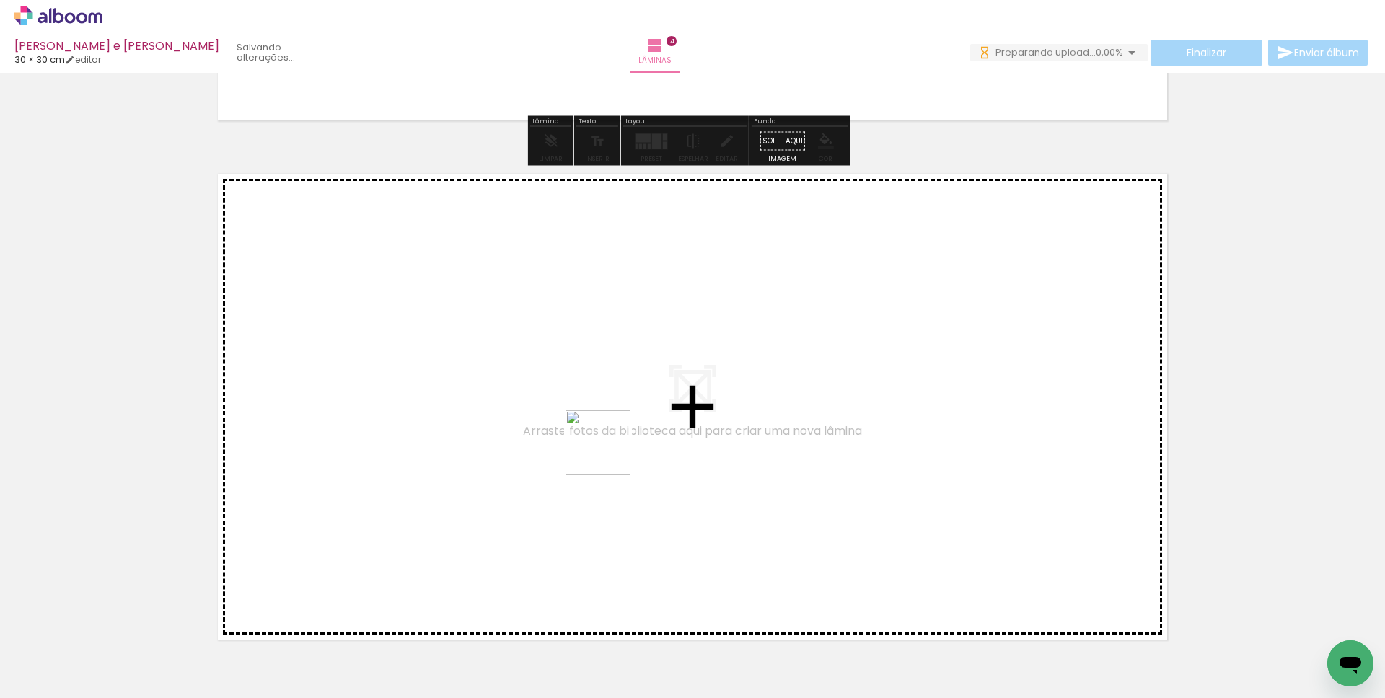
drag, startPoint x: 1004, startPoint y: 638, endPoint x: 592, endPoint y: 444, distance: 455.7
click at [592, 444] on quentale-workspace at bounding box center [692, 349] width 1385 height 698
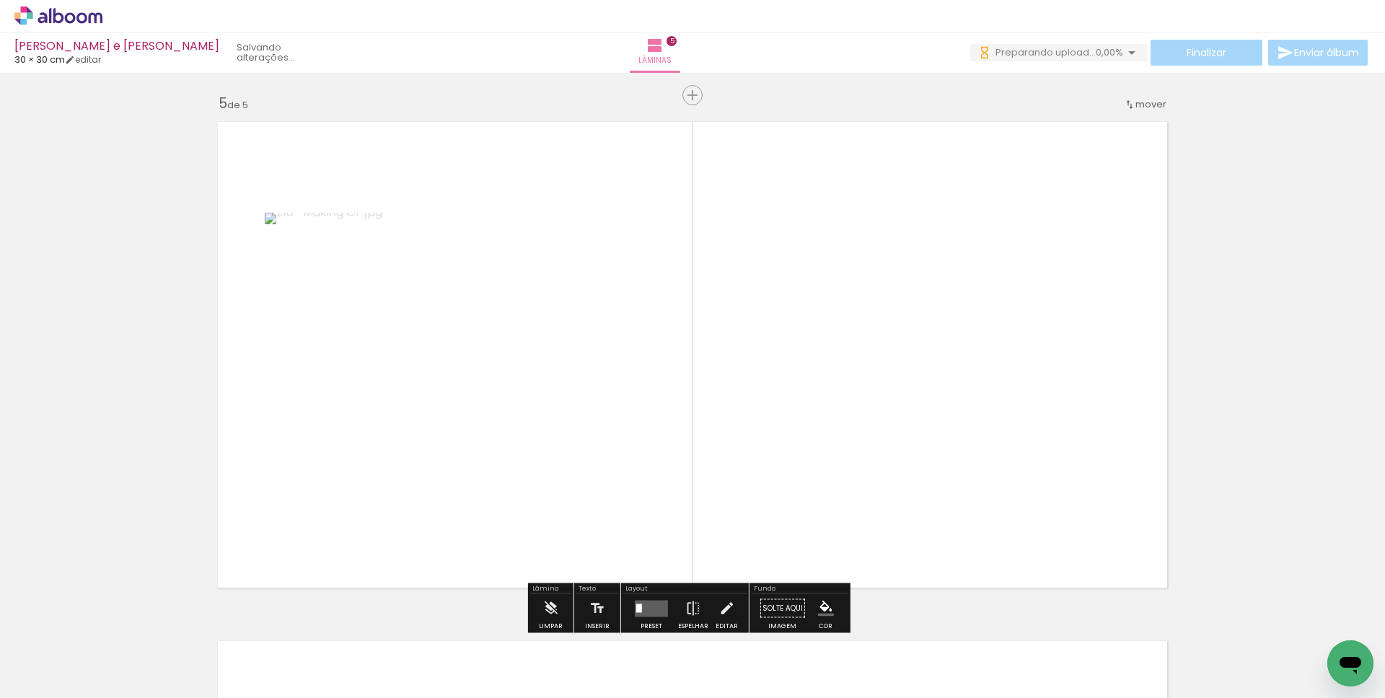
scroll to position [2093, 0]
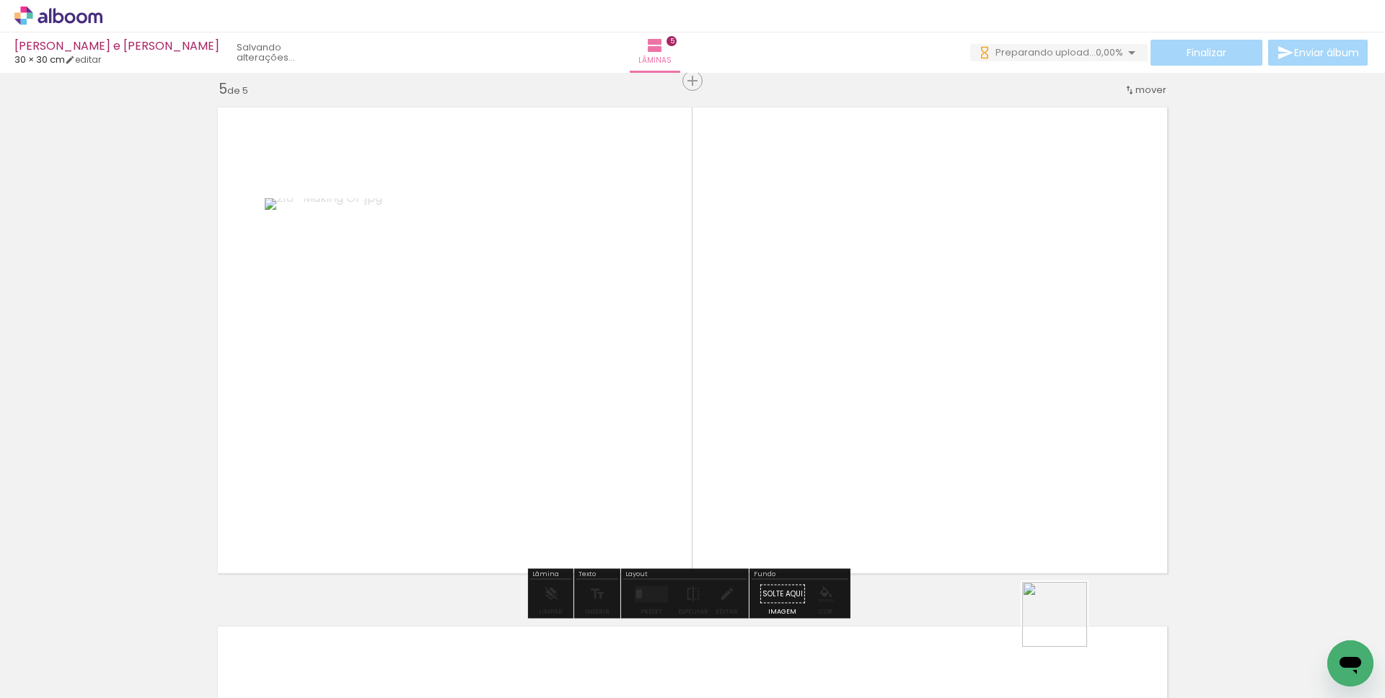
drag, startPoint x: 1090, startPoint y: 651, endPoint x: 750, endPoint y: 406, distance: 418.6
click at [746, 406] on quentale-workspace at bounding box center [692, 349] width 1385 height 698
